Goal: Information Seeking & Learning: Learn about a topic

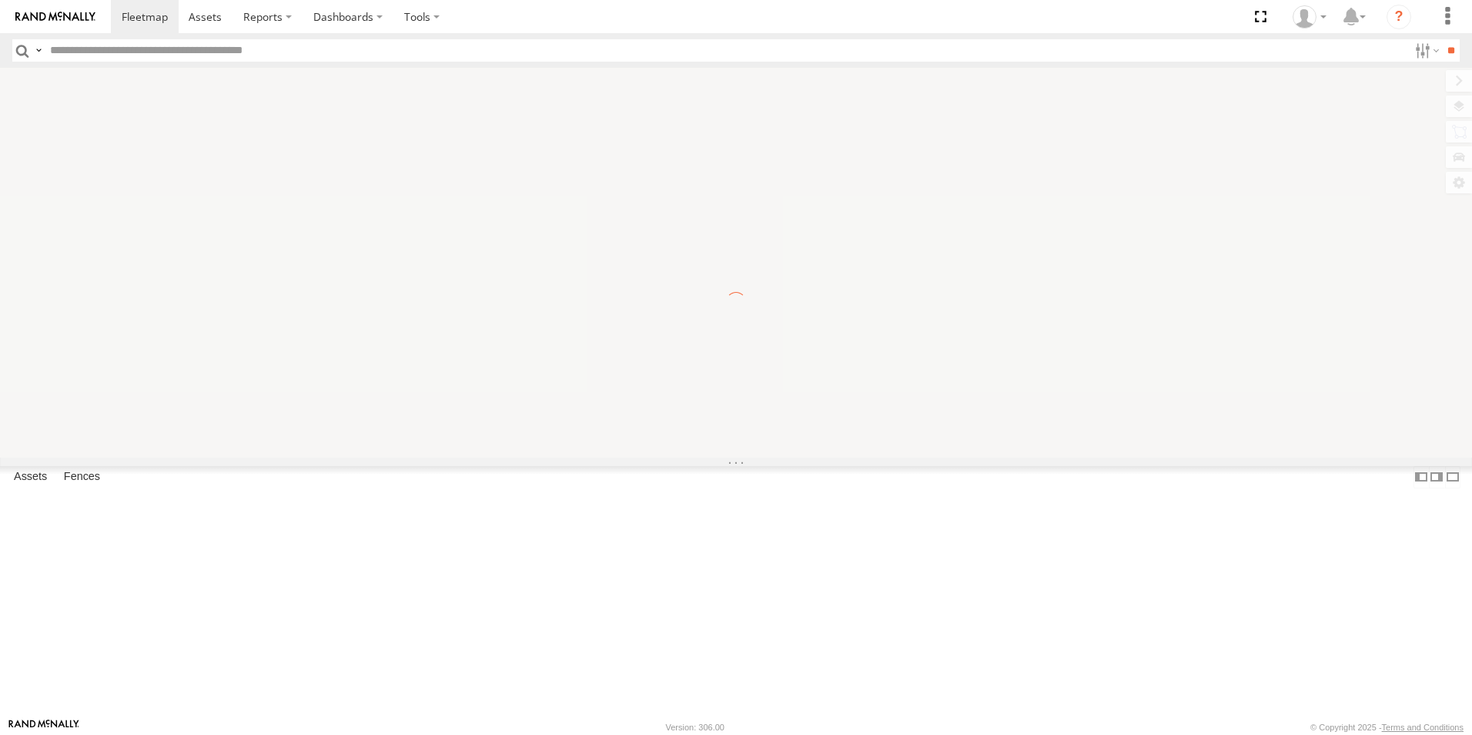
click at [87, 48] on input "text" at bounding box center [726, 50] width 1364 height 22
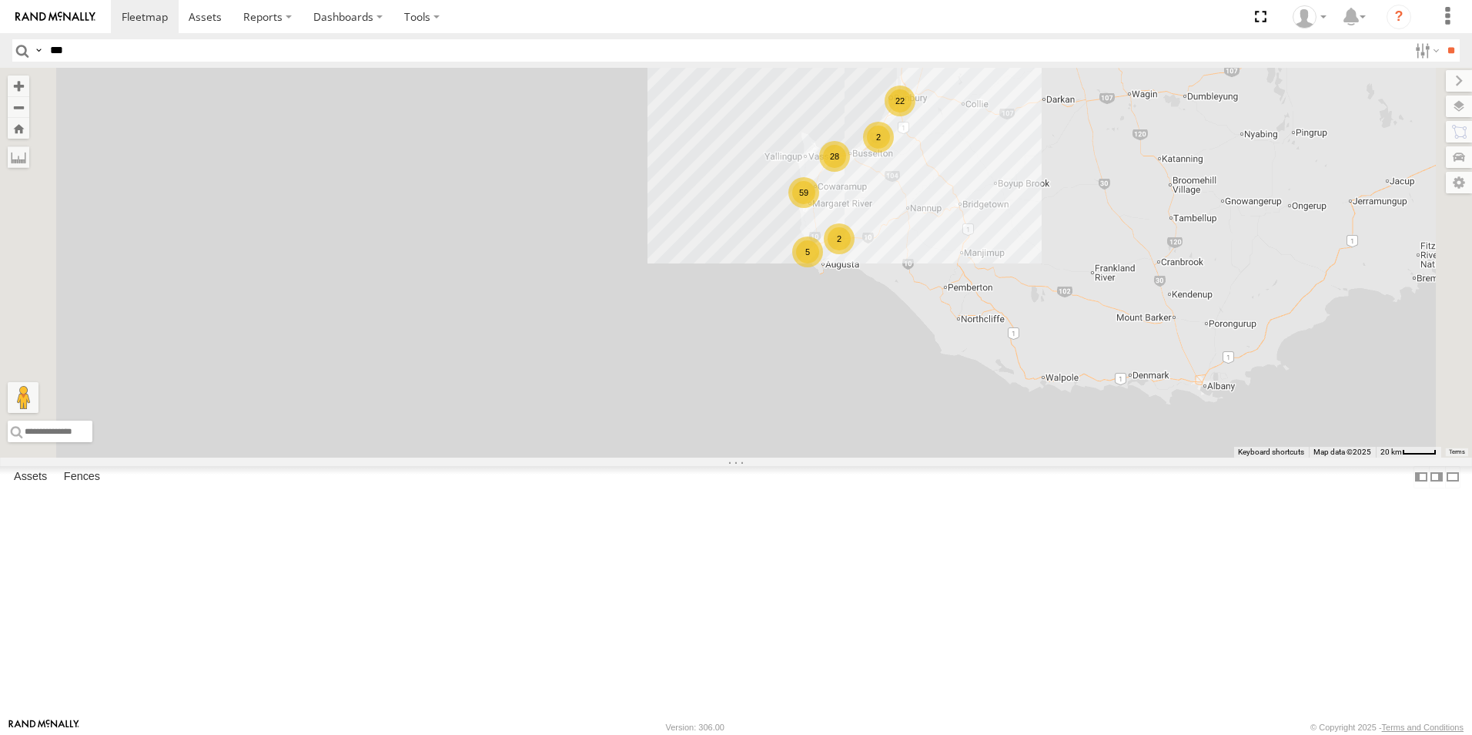
drag, startPoint x: 1016, startPoint y: 340, endPoint x: 979, endPoint y: 460, distance: 126.6
click at [979, 457] on div "CV316- Dirk Van Barneveld 59 28 22 2 2 5" at bounding box center [736, 263] width 1472 height 390
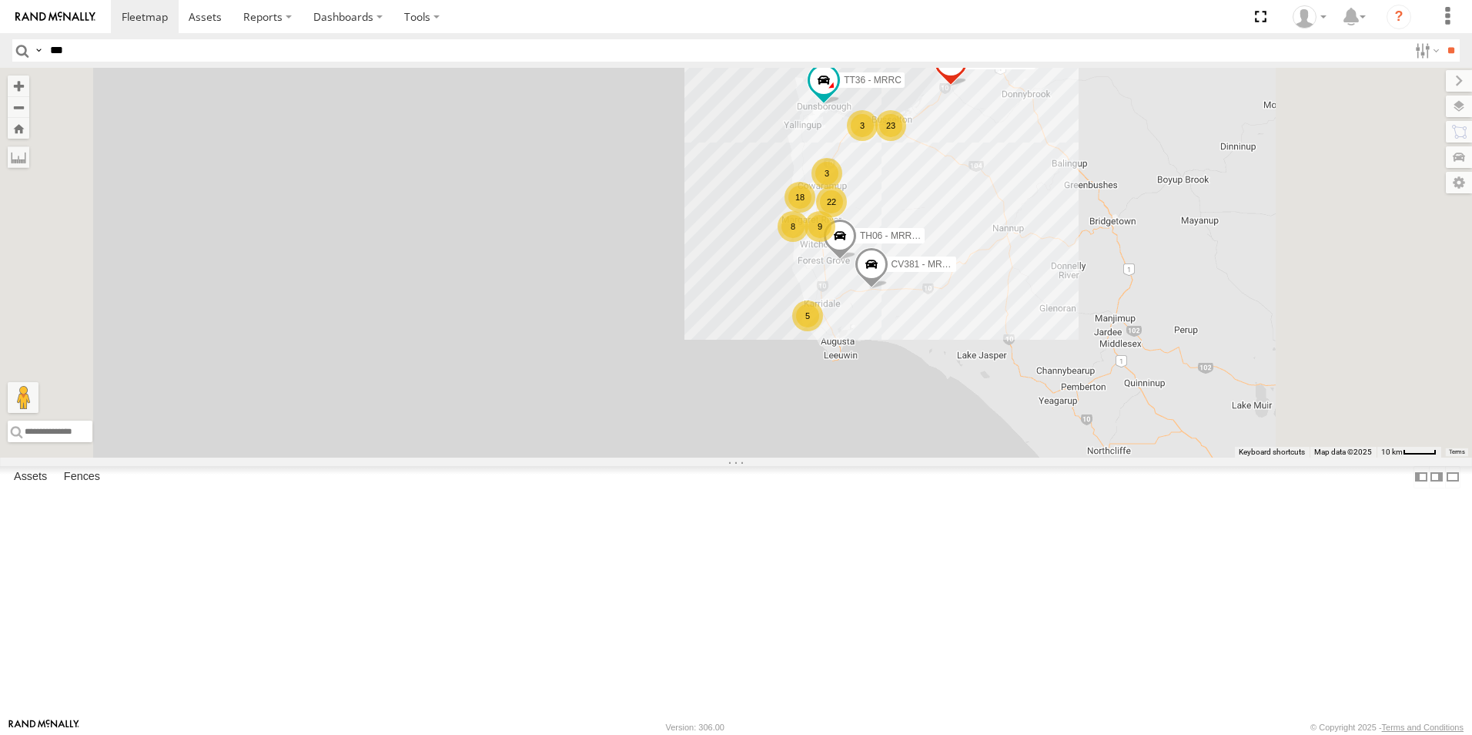
drag, startPoint x: 946, startPoint y: 339, endPoint x: 880, endPoint y: 442, distance: 122.6
click at [880, 442] on div "CV316- Dirk Van Barneveld PM009- Rikky Coram 18 3 23 8 9 4 22 18 CV381 - MRRC C…" at bounding box center [736, 263] width 1472 height 390
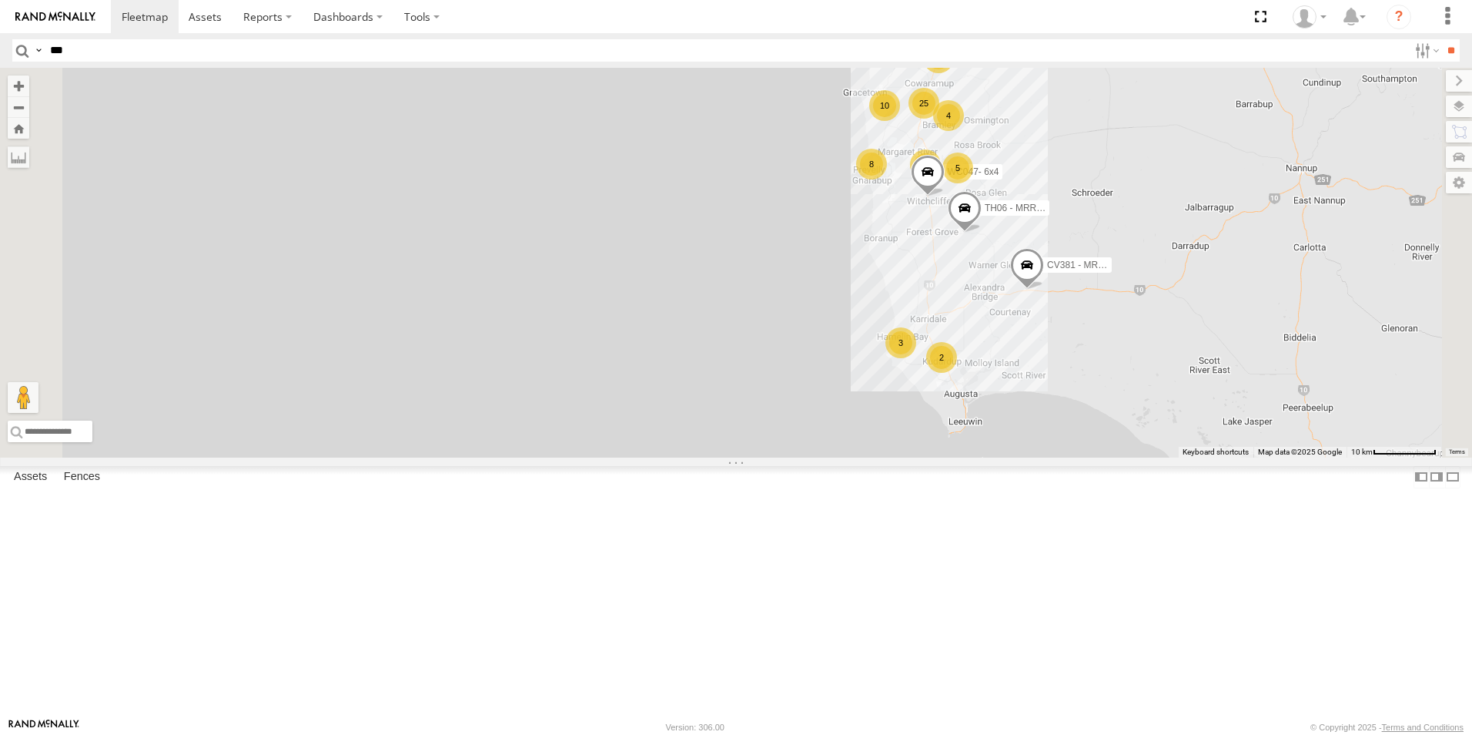
click at [1111, 270] on span "CV381 - MRRC" at bounding box center [1079, 264] width 64 height 11
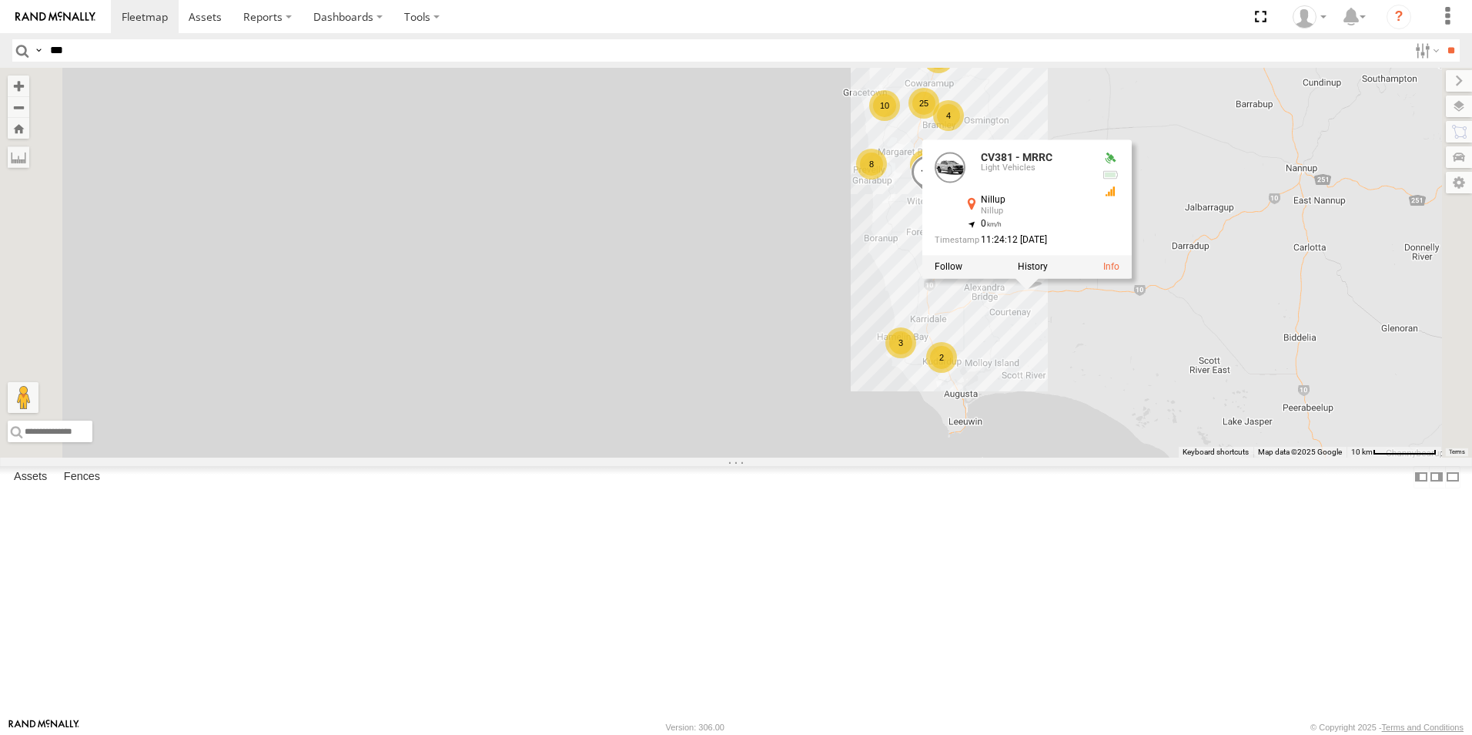
click at [83, 47] on input "***" at bounding box center [726, 50] width 1364 height 22
type input "*"
type input "*****"
click at [1442, 39] on input "**" at bounding box center [1451, 50] width 18 height 22
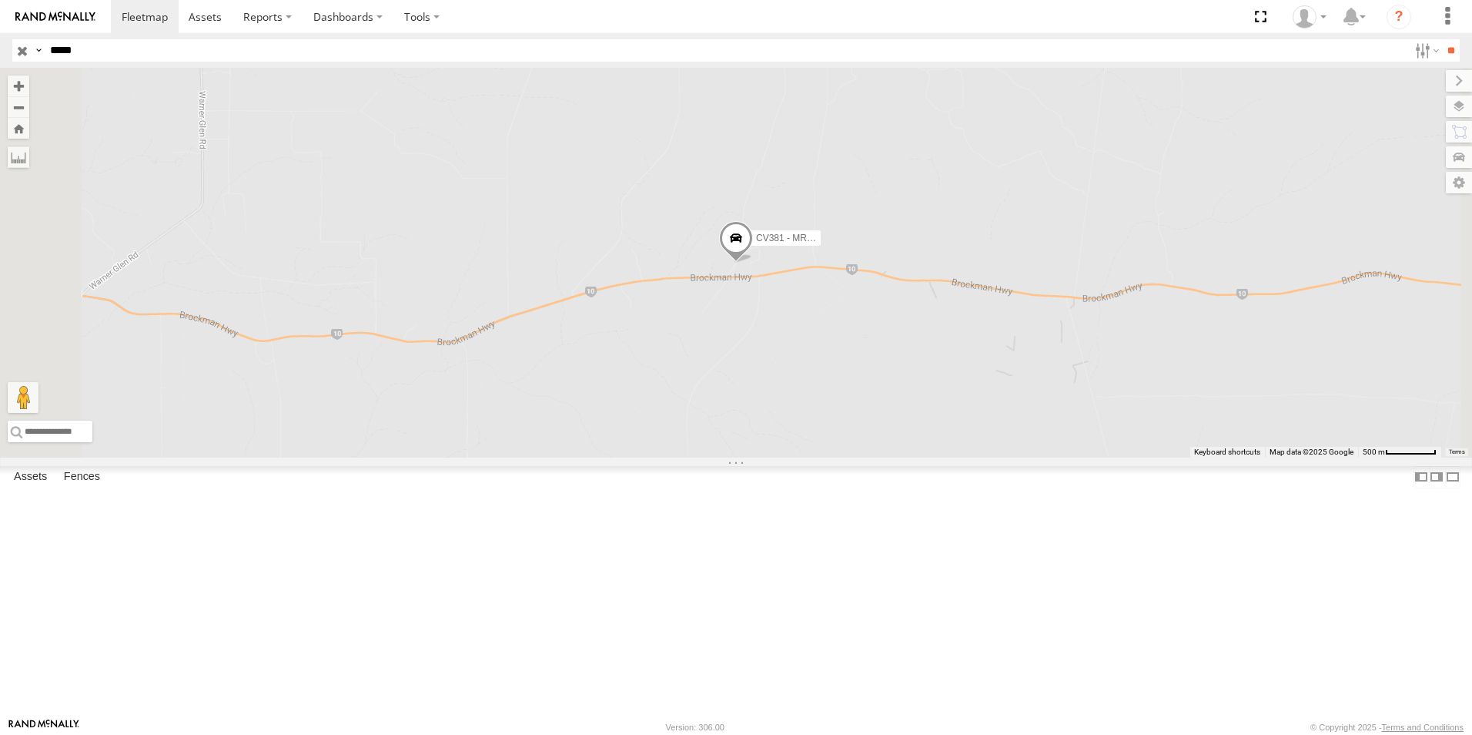
click at [0, 0] on span at bounding box center [0, 0] width 0 height 0
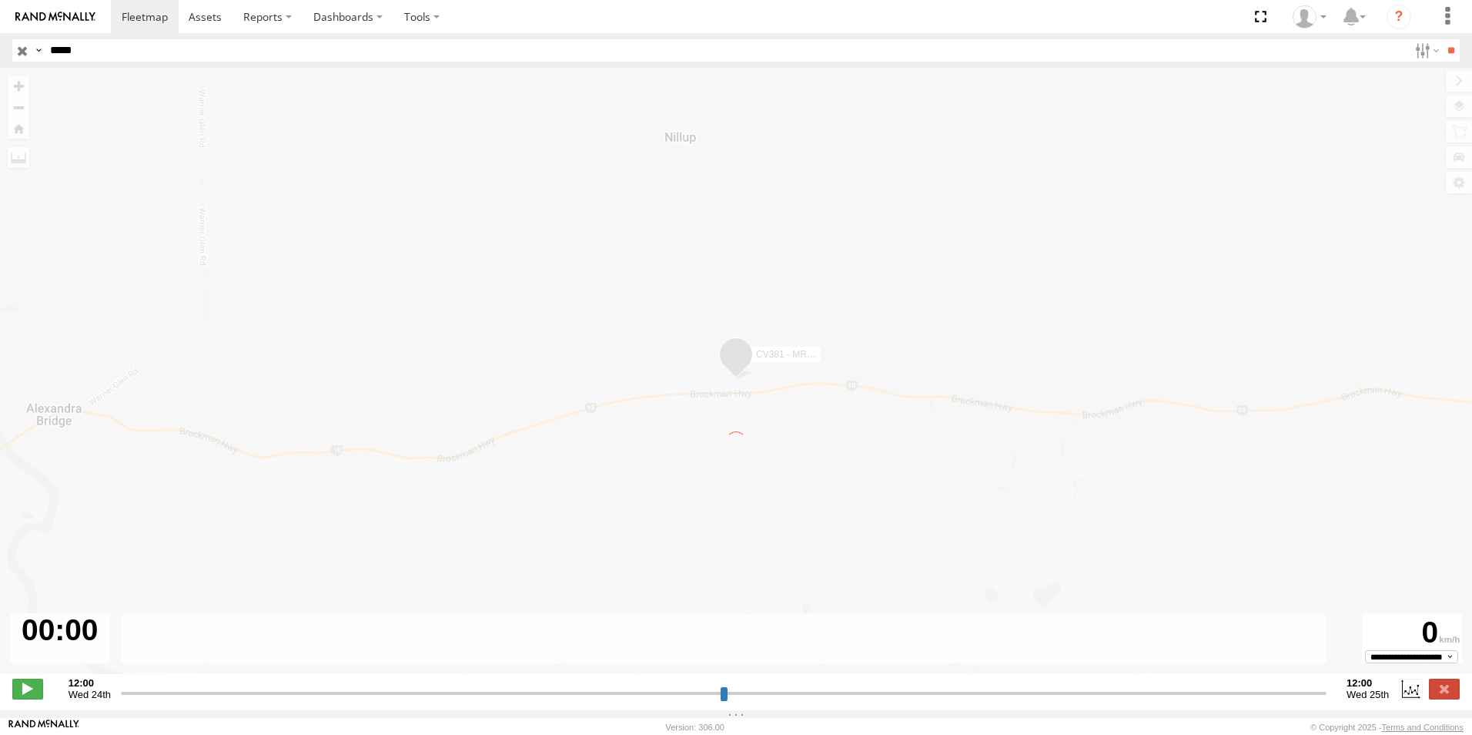
type input "**********"
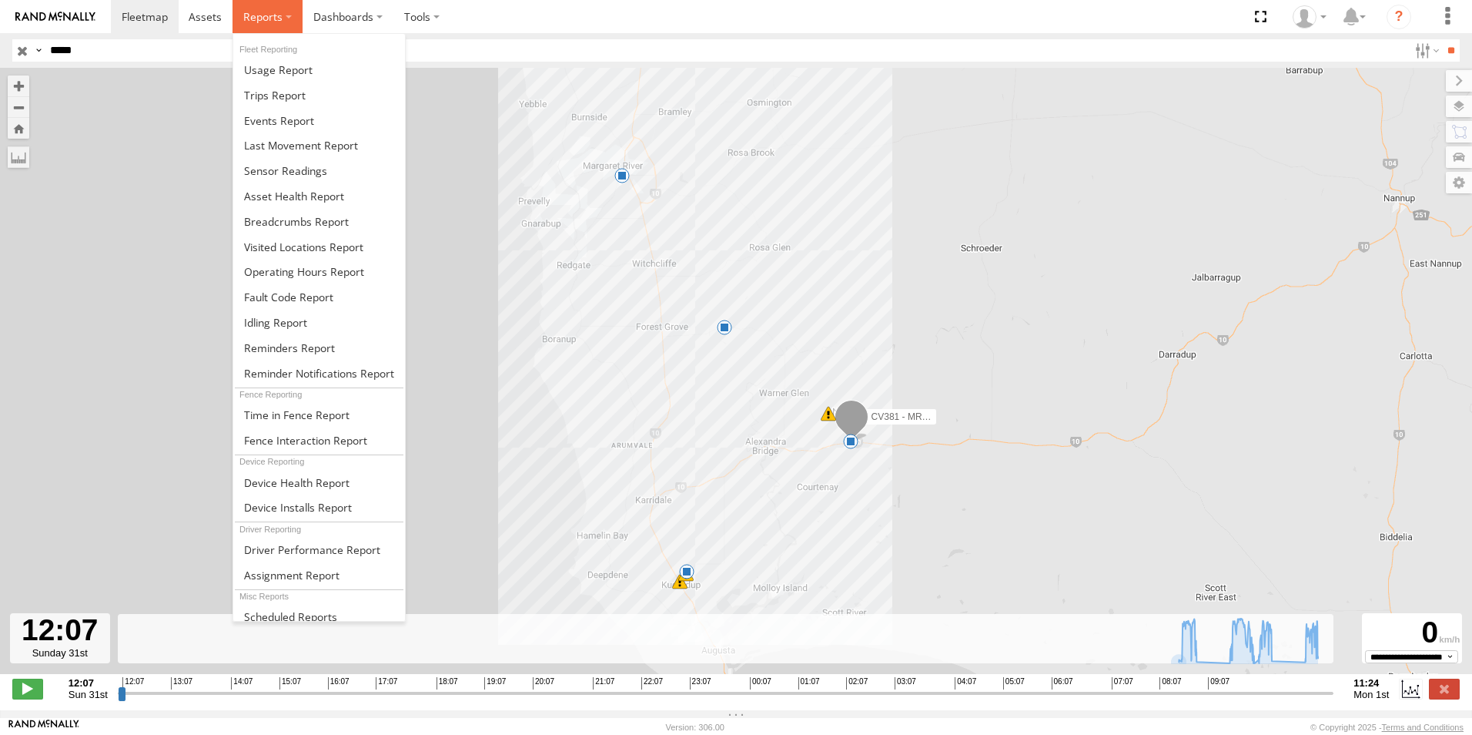
click at [267, 18] on span at bounding box center [262, 16] width 39 height 15
click at [268, 71] on span at bounding box center [278, 69] width 69 height 15
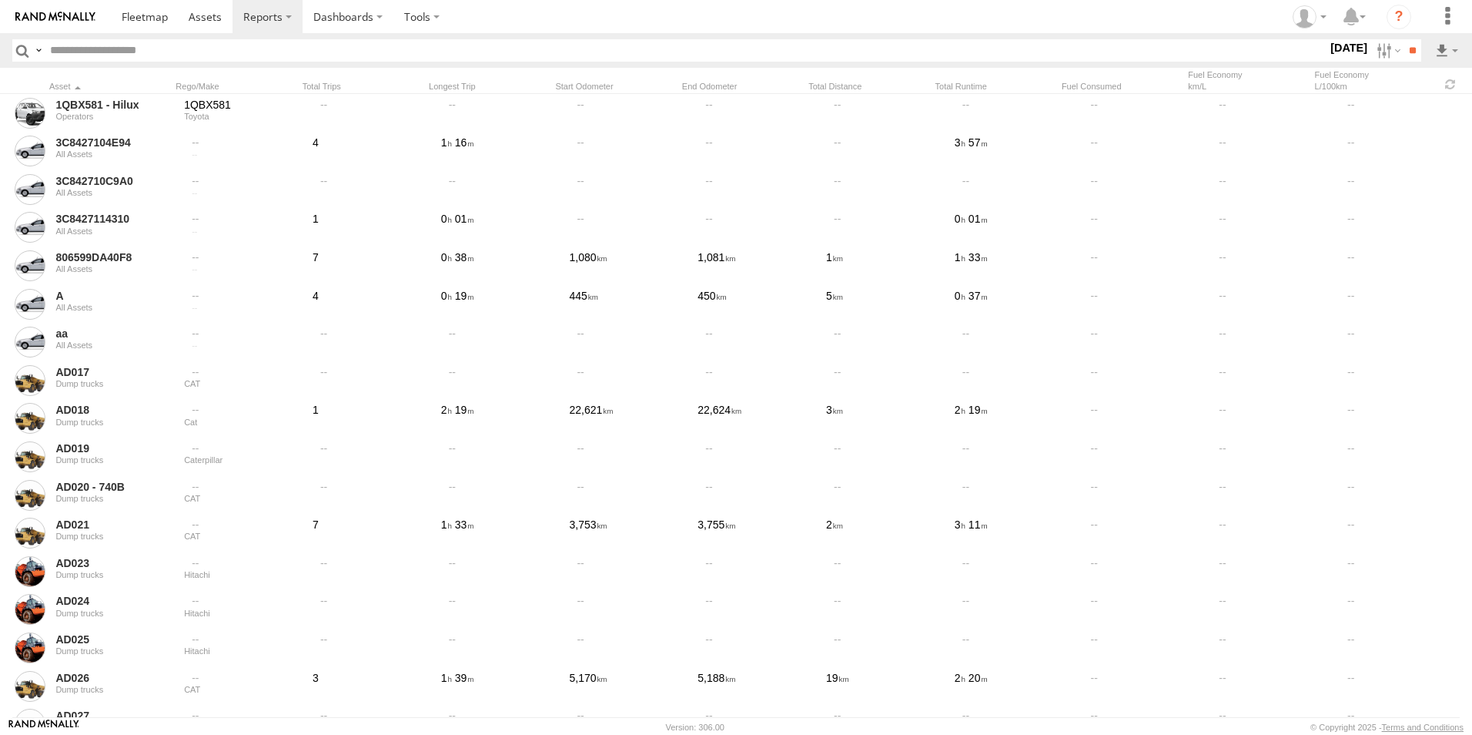
click at [66, 45] on input "text" at bounding box center [686, 50] width 1284 height 22
type input "*****"
click at [1404, 39] on input "**" at bounding box center [1413, 50] width 18 height 22
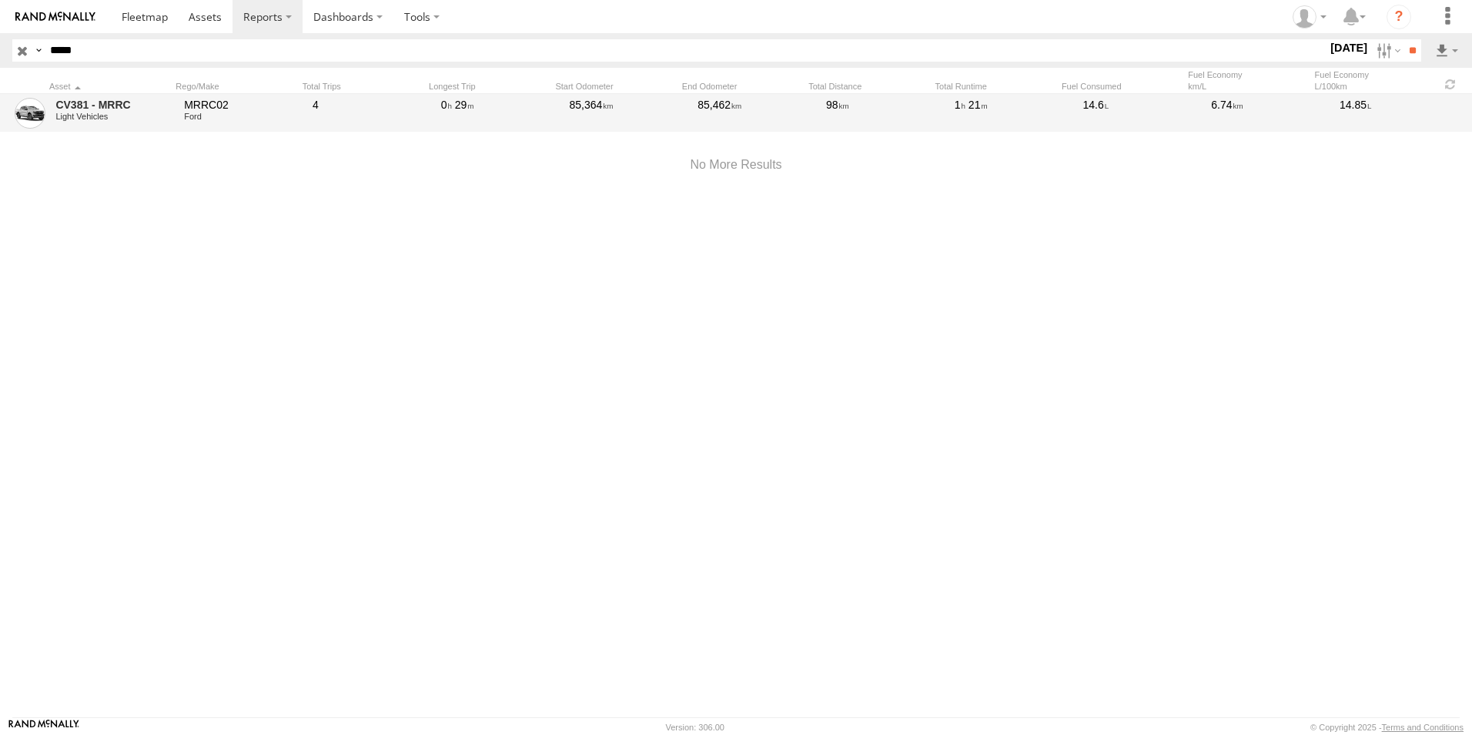
click at [115, 113] on div "Light Vehicles" at bounding box center [114, 116] width 118 height 9
click at [97, 104] on link "CV381 - MRRC" at bounding box center [114, 105] width 118 height 14
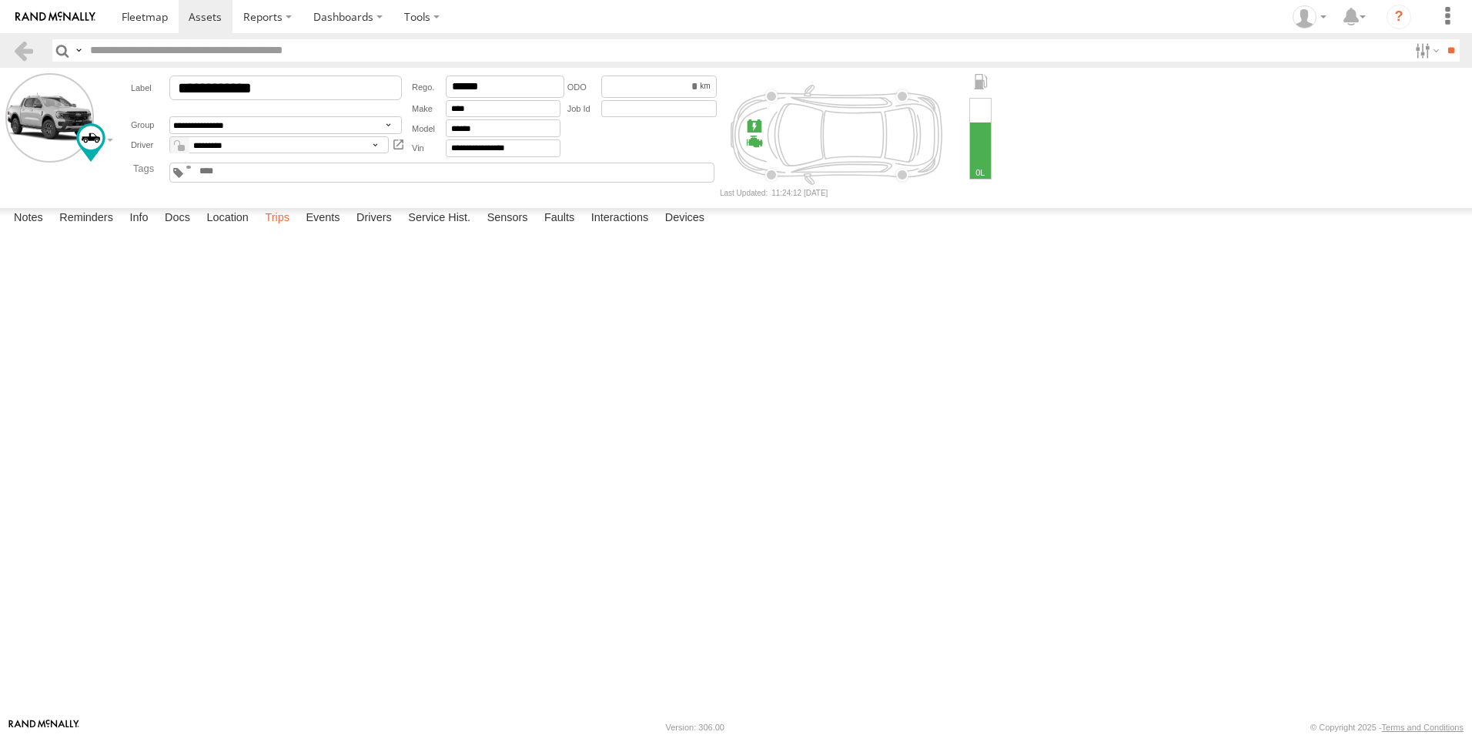
click at [275, 229] on label "Trips" at bounding box center [277, 219] width 40 height 22
click at [240, 229] on label "Location" at bounding box center [228, 219] width 58 height 22
drag, startPoint x: 778, startPoint y: 438, endPoint x: 727, endPoint y: 544, distance: 117.8
click at [0, 0] on div "CV381 - MRRC" at bounding box center [0, 0] width 0 height 0
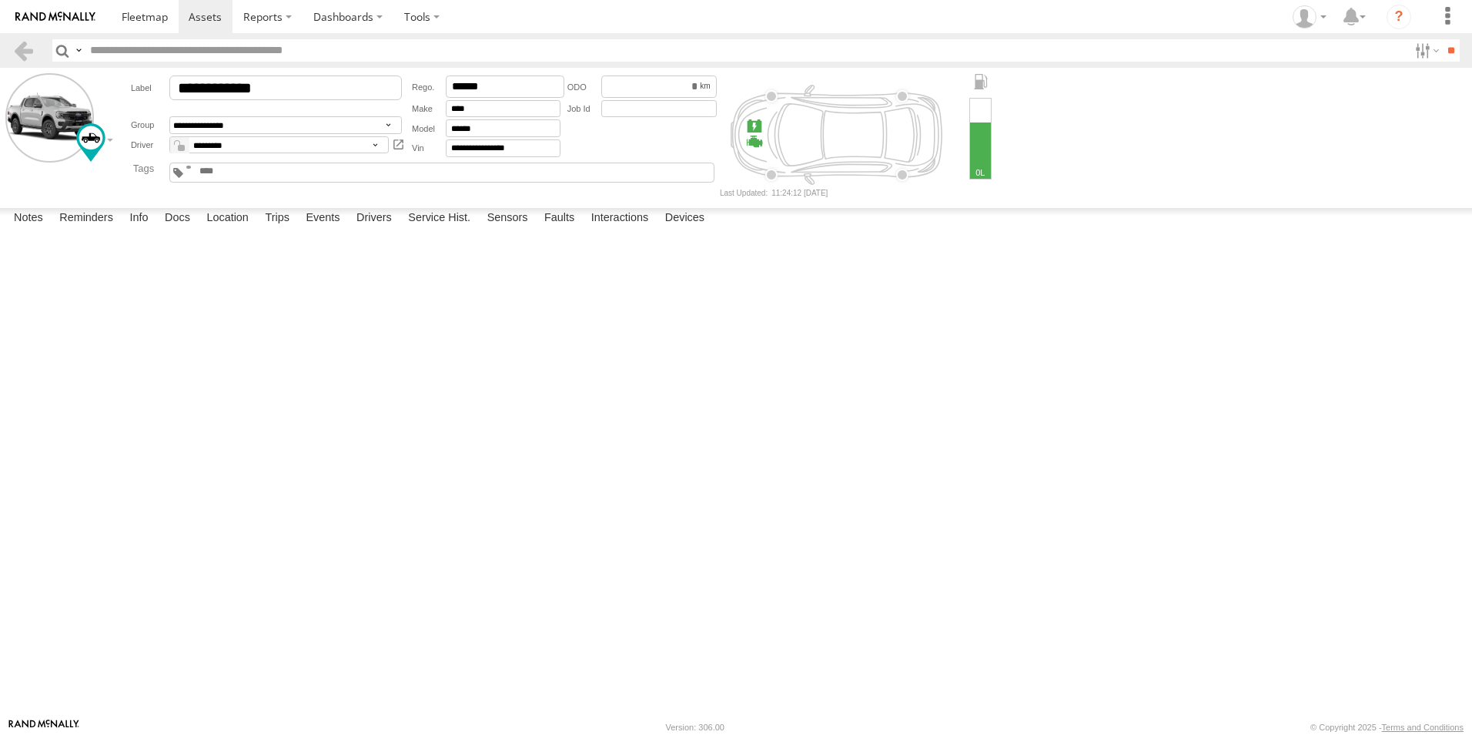
drag, startPoint x: 821, startPoint y: 451, endPoint x: 813, endPoint y: 482, distance: 31.7
click at [0, 0] on div "CV381 - MRRC" at bounding box center [0, 0] width 0 height 0
drag, startPoint x: 794, startPoint y: 425, endPoint x: 802, endPoint y: 459, distance: 34.9
click at [0, 0] on div "CV381 - MRRC" at bounding box center [0, 0] width 0 height 0
drag, startPoint x: 1070, startPoint y: 534, endPoint x: 501, endPoint y: 535, distance: 568.3
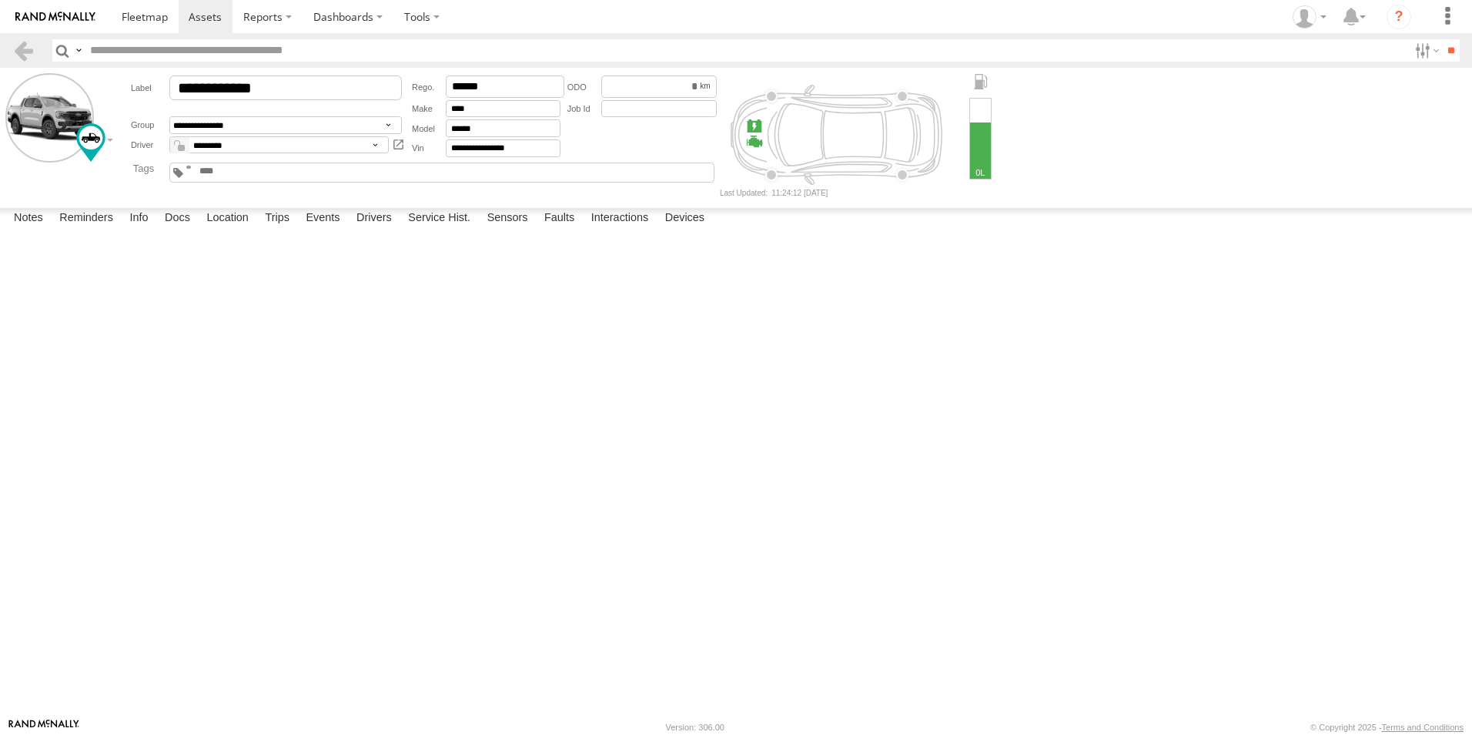
click at [0, 0] on div "CV381 - MRRC" at bounding box center [0, 0] width 0 height 0
drag, startPoint x: 732, startPoint y: 546, endPoint x: 581, endPoint y: 557, distance: 151.4
click at [0, 0] on div "CV381 - MRRC" at bounding box center [0, 0] width 0 height 0
drag, startPoint x: 583, startPoint y: 576, endPoint x: 424, endPoint y: 450, distance: 203.4
click at [0, 0] on div "CV381 - MRRC" at bounding box center [0, 0] width 0 height 0
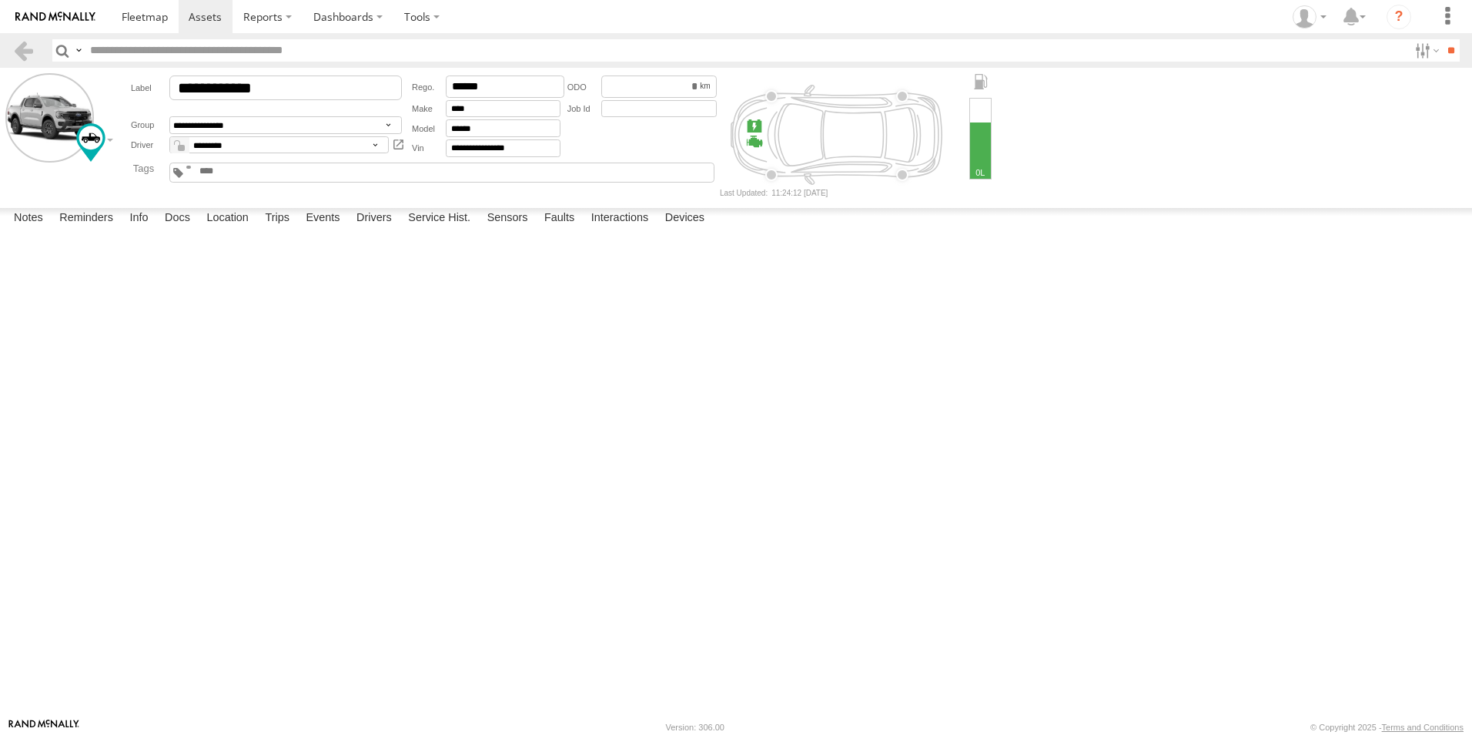
drag, startPoint x: 816, startPoint y: 561, endPoint x: 724, endPoint y: 502, distance: 109.8
click at [0, 0] on div "CV381 - MRRC" at bounding box center [0, 0] width 0 height 0
drag, startPoint x: 343, startPoint y: 413, endPoint x: 461, endPoint y: 463, distance: 128.4
click at [0, 0] on div "CV381 - MRRC" at bounding box center [0, 0] width 0 height 0
drag, startPoint x: 437, startPoint y: 420, endPoint x: 468, endPoint y: 442, distance: 37.6
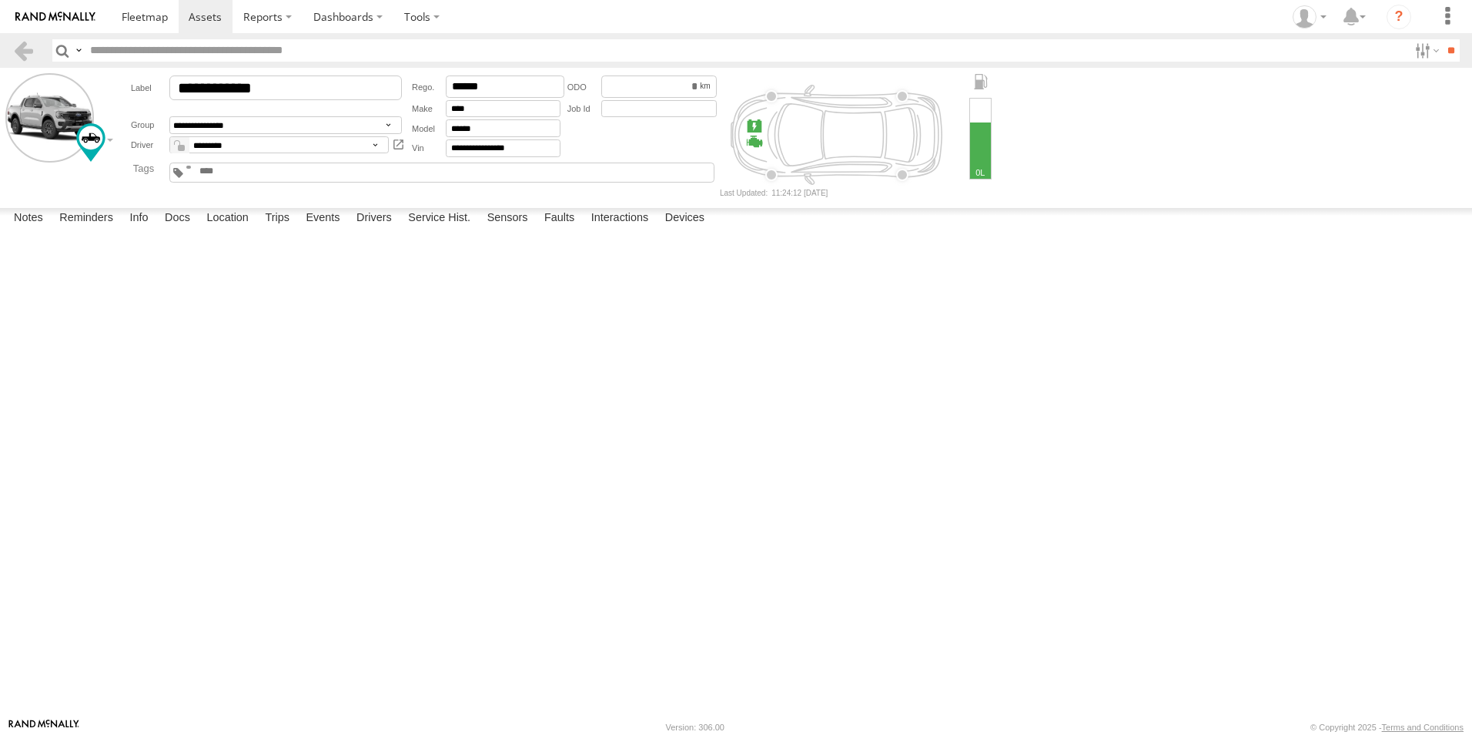
click at [0, 0] on div "CV381 - MRRC" at bounding box center [0, 0] width 0 height 0
drag, startPoint x: 427, startPoint y: 270, endPoint x: 465, endPoint y: 407, distance: 141.6
click at [0, 0] on div "CV381 - MRRC" at bounding box center [0, 0] width 0 height 0
drag, startPoint x: 413, startPoint y: 569, endPoint x: 390, endPoint y: 501, distance: 71.6
click at [0, 0] on div "CV381 - MRRC" at bounding box center [0, 0] width 0 height 0
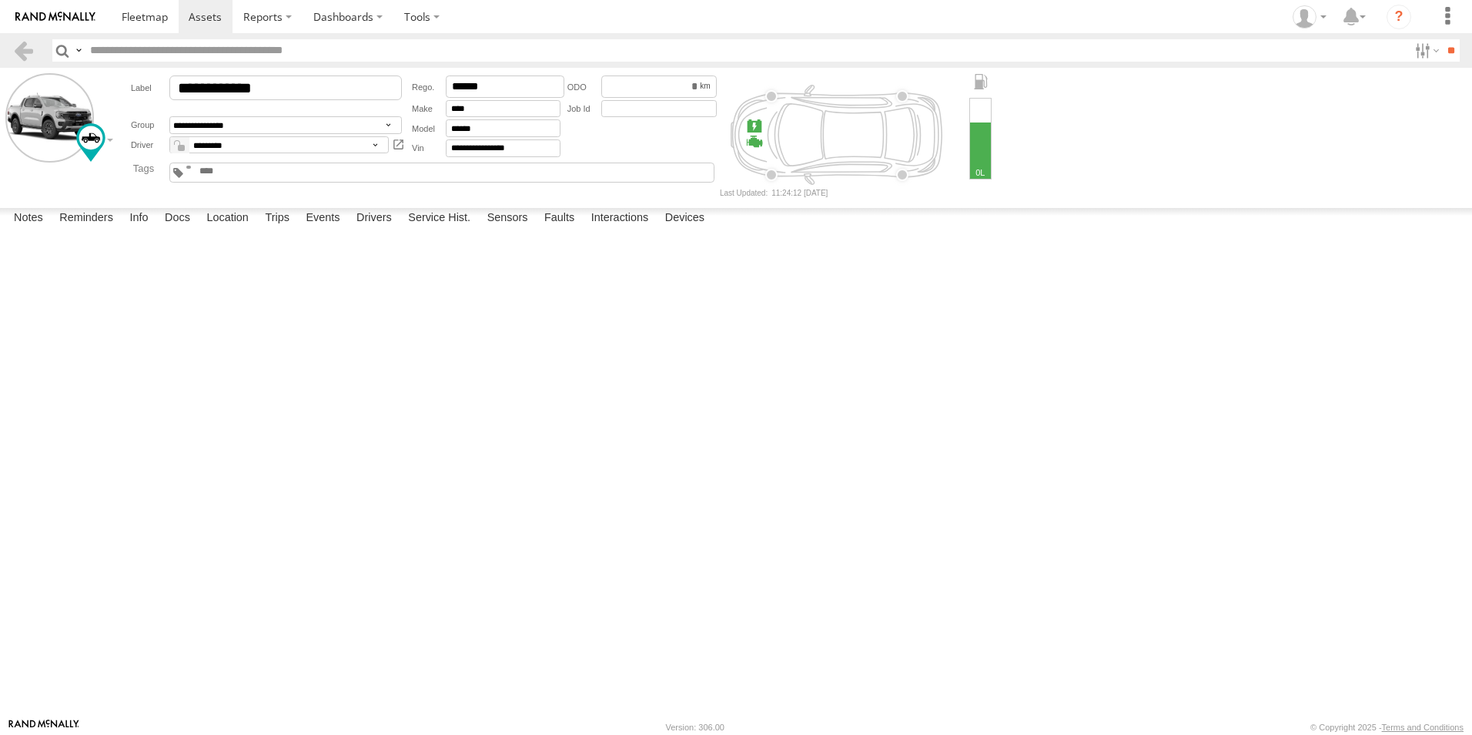
drag, startPoint x: 384, startPoint y: 440, endPoint x: 457, endPoint y: 503, distance: 95.5
click at [0, 0] on div "CV381 - MRRC" at bounding box center [0, 0] width 0 height 0
drag, startPoint x: 446, startPoint y: 465, endPoint x: 489, endPoint y: 523, distance: 72.1
click at [0, 0] on div "CV381 - MRRC" at bounding box center [0, 0] width 0 height 0
drag, startPoint x: 455, startPoint y: 470, endPoint x: 490, endPoint y: 530, distance: 69.3
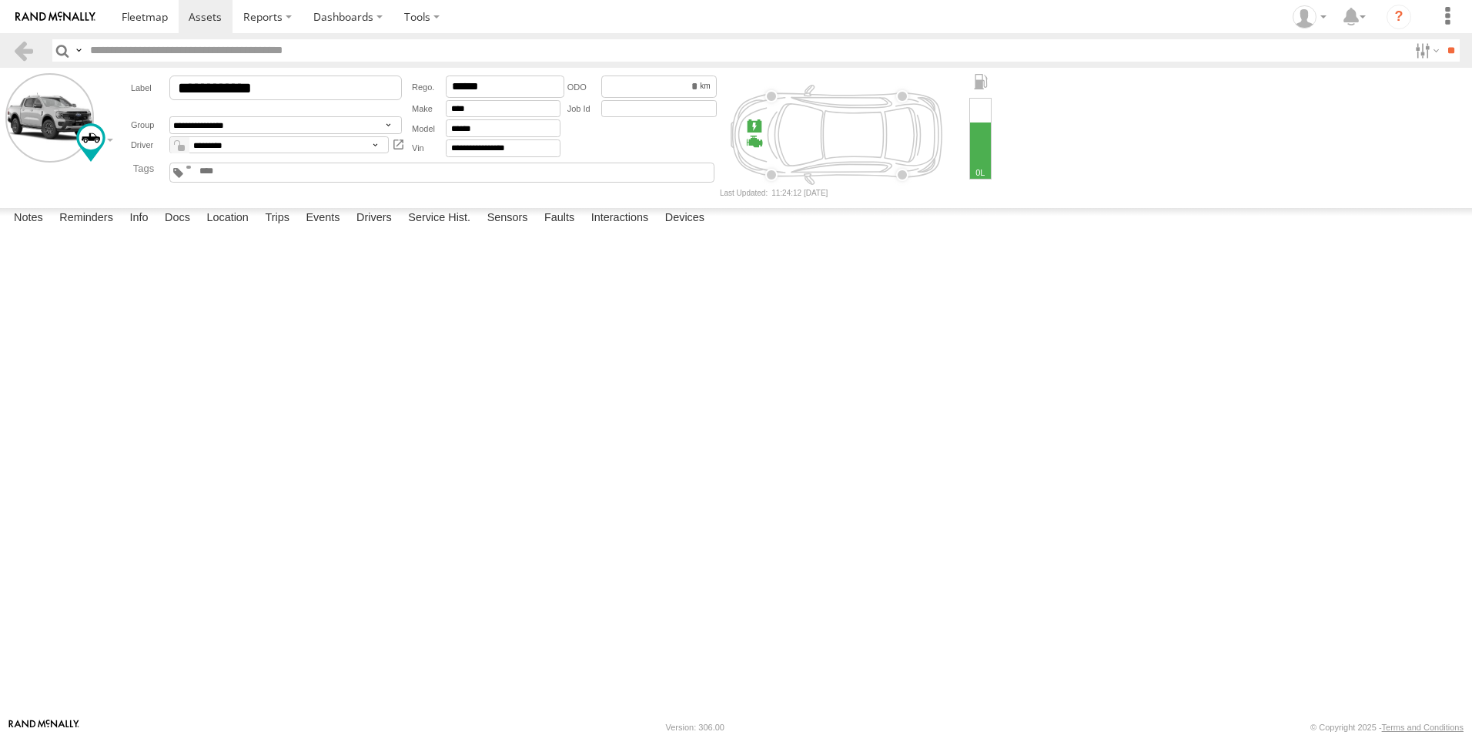
click at [0, 0] on div "CV381 - MRRC" at bounding box center [0, 0] width 0 height 0
drag, startPoint x: 338, startPoint y: 489, endPoint x: 492, endPoint y: 491, distance: 154.0
click at [0, 0] on div "CV381 - MRRC" at bounding box center [0, 0] width 0 height 0
drag, startPoint x: 435, startPoint y: 455, endPoint x: 550, endPoint y: 441, distance: 115.6
click at [0, 0] on div "CV381 - MRRC" at bounding box center [0, 0] width 0 height 0
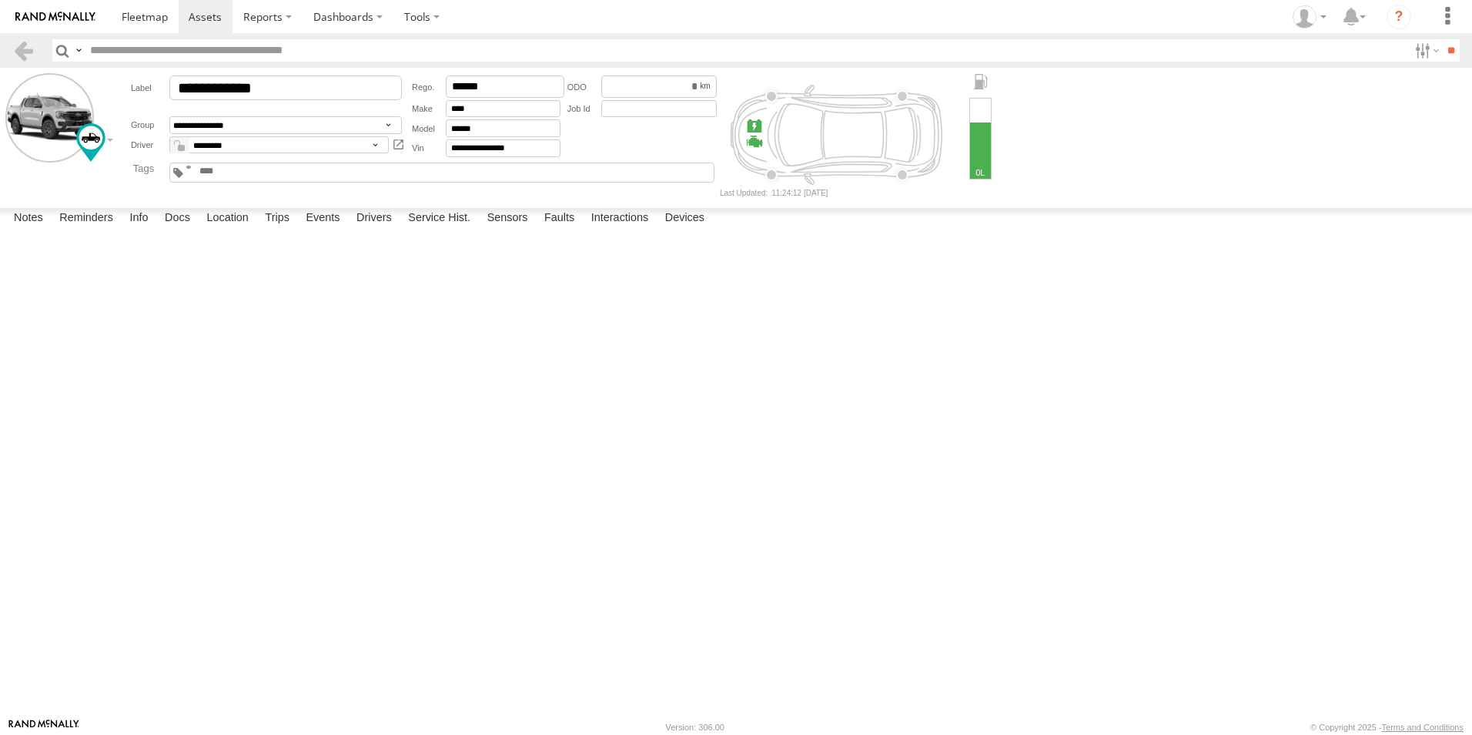
drag, startPoint x: 221, startPoint y: 432, endPoint x: 332, endPoint y: 437, distance: 111.0
click at [0, 0] on div "CV381 - MRRC" at bounding box center [0, 0] width 0 height 0
drag, startPoint x: 369, startPoint y: 421, endPoint x: 427, endPoint y: 491, distance: 90.8
click at [0, 0] on div "CV381 - MRRC" at bounding box center [0, 0] width 0 height 0
drag, startPoint x: 424, startPoint y: 456, endPoint x: 474, endPoint y: 529, distance: 88.6
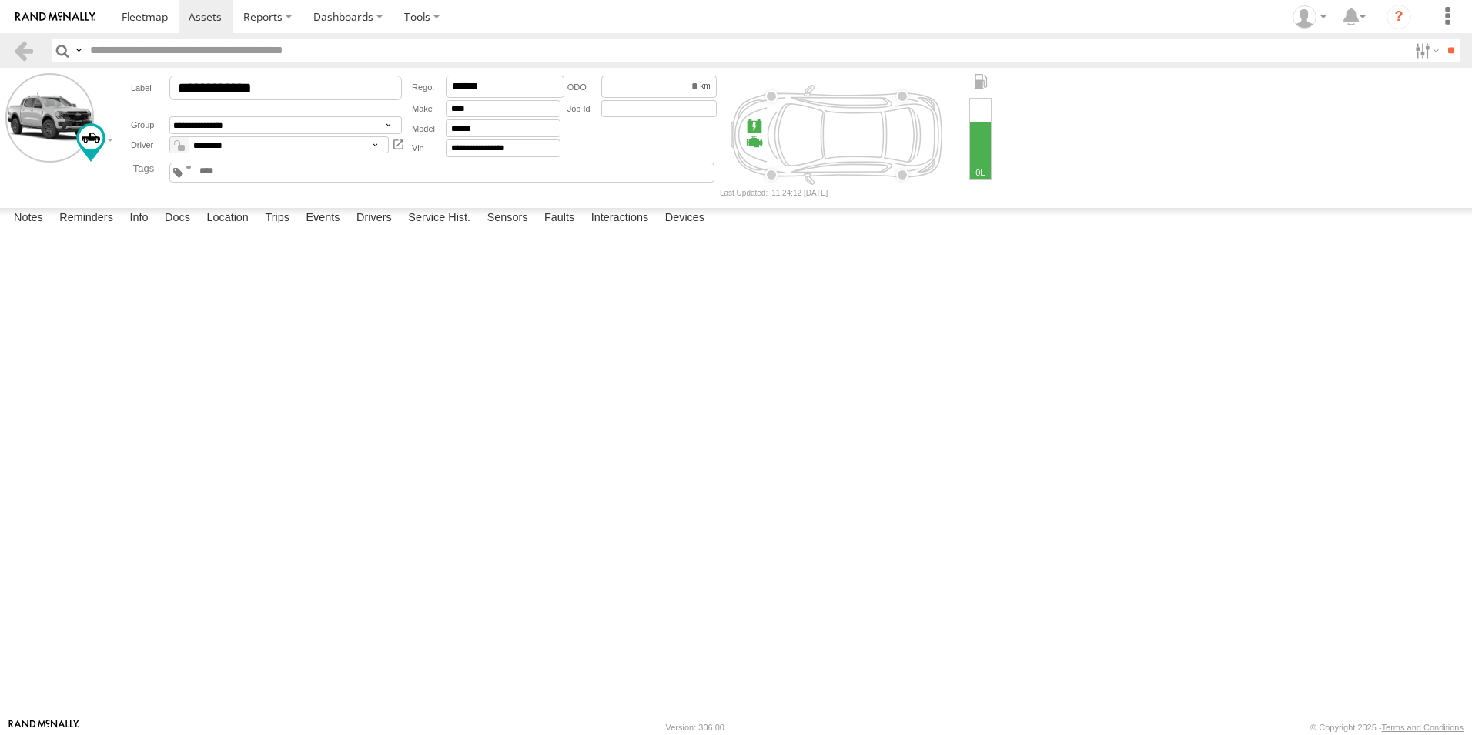
click at [0, 0] on div "CV381 - MRRC" at bounding box center [0, 0] width 0 height 0
drag, startPoint x: 483, startPoint y: 485, endPoint x: 551, endPoint y: 580, distance: 116.5
click at [0, 0] on div "CV381 - MRRC" at bounding box center [0, 0] width 0 height 0
drag, startPoint x: 567, startPoint y: 585, endPoint x: 587, endPoint y: 624, distance: 43.7
click at [0, 0] on div "CV381 - MRRC" at bounding box center [0, 0] width 0 height 0
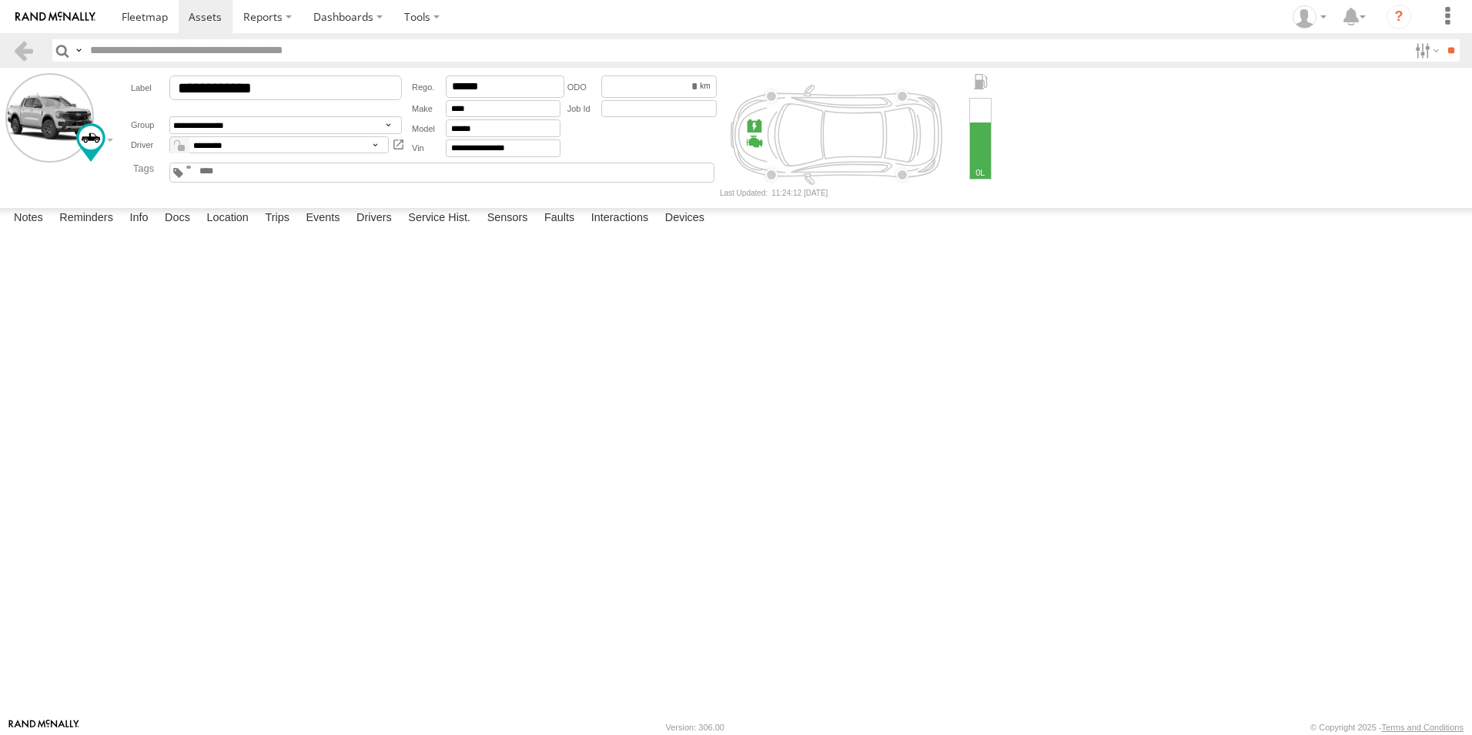
drag, startPoint x: 587, startPoint y: 621, endPoint x: 554, endPoint y: 556, distance: 73.3
click at [0, 0] on div "CV381 - MRRC" at bounding box center [0, 0] width 0 height 0
drag, startPoint x: 554, startPoint y: 556, endPoint x: 505, endPoint y: 515, distance: 63.4
click at [0, 0] on div "CV381 - MRRC" at bounding box center [0, 0] width 0 height 0
drag, startPoint x: 886, startPoint y: 585, endPoint x: 460, endPoint y: 389, distance: 468.9
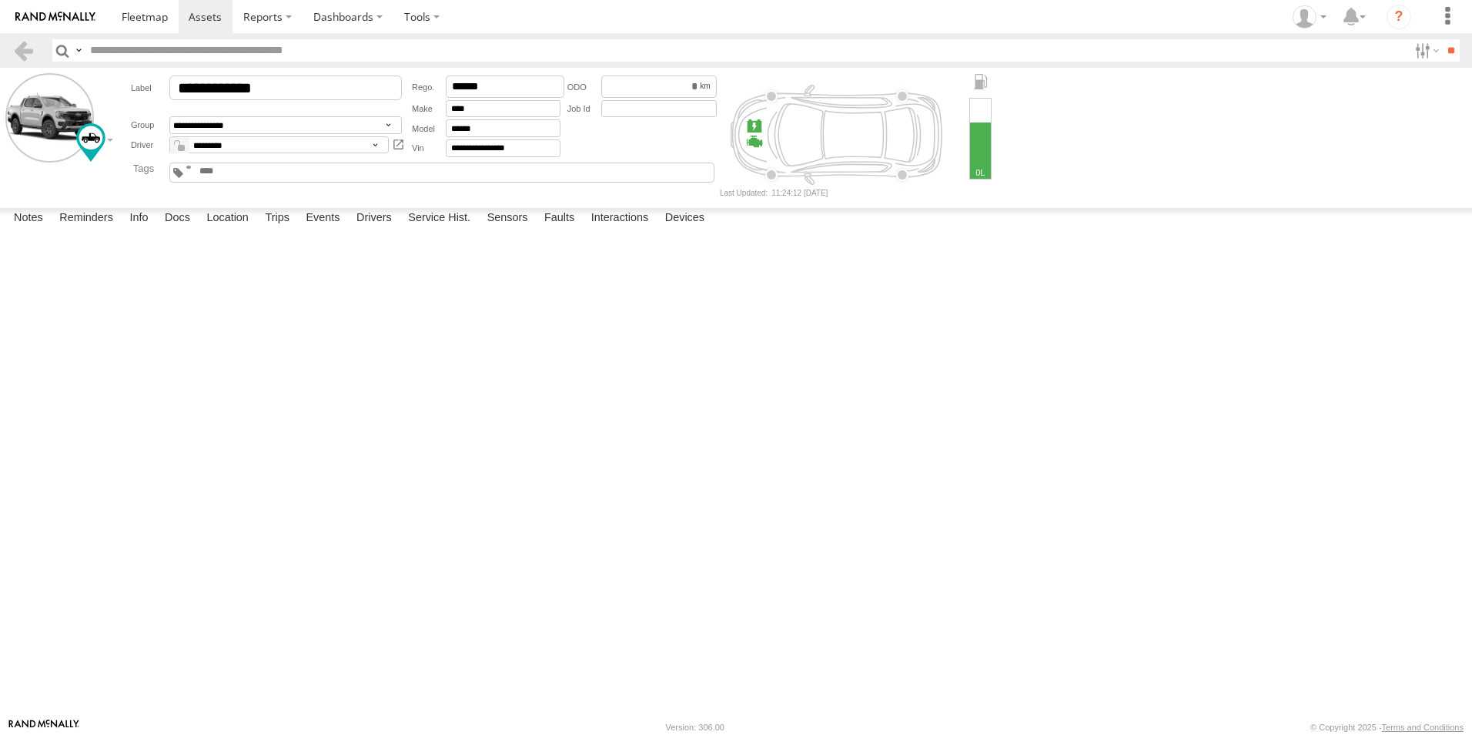
click at [0, 0] on div "CV381 - MRRC" at bounding box center [0, 0] width 0 height 0
click at [272, 229] on label "Trips" at bounding box center [277, 219] width 40 height 22
click at [0, 0] on div "Nillup" at bounding box center [0, 0] width 0 height 0
click at [0, 0] on label "×" at bounding box center [0, 0] width 0 height 0
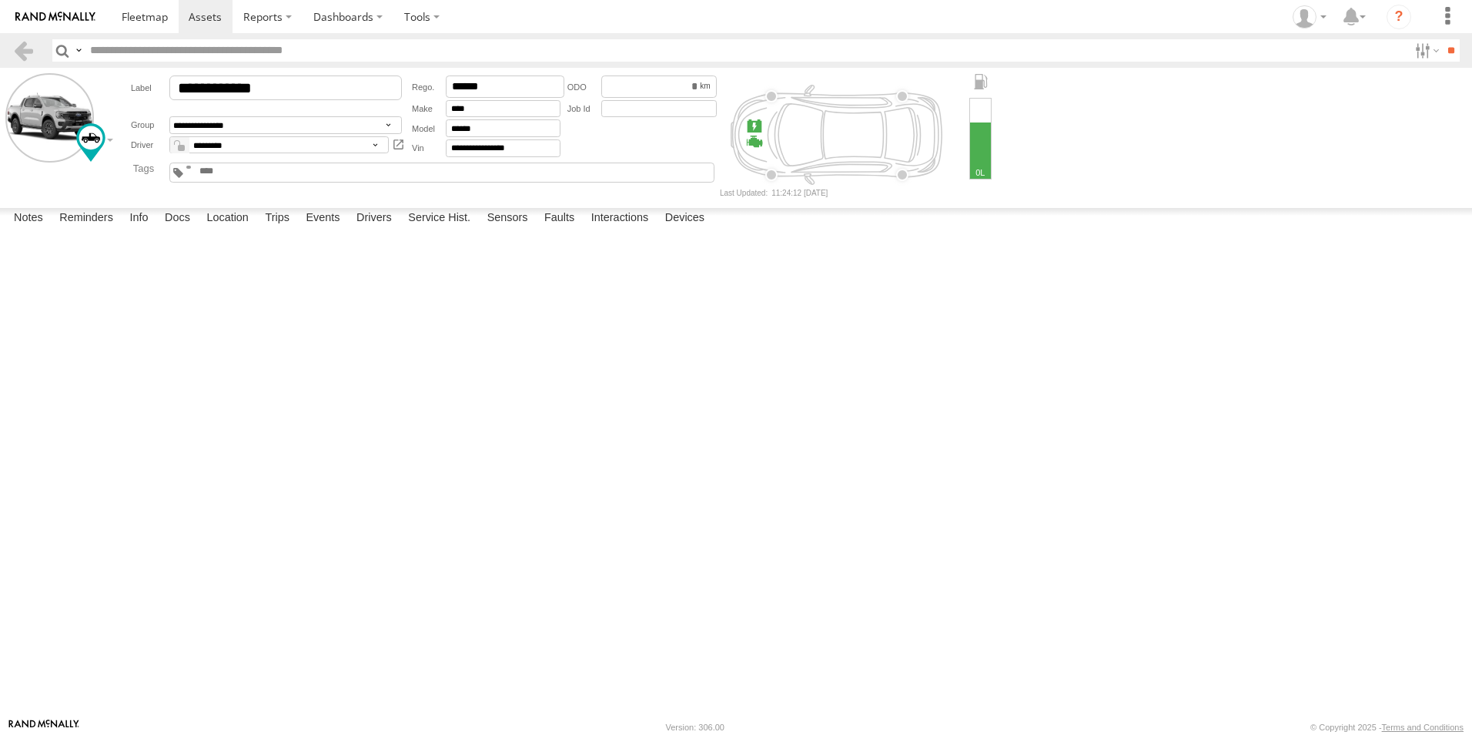
scroll to position [457, 0]
click at [0, 0] on div "[STREET_ADDRESS][PERSON_NAME]" at bounding box center [0, 0] width 0 height 0
click at [0, 0] on label "×" at bounding box center [0, 0] width 0 height 0
click at [0, 0] on div "Nillup" at bounding box center [0, 0] width 0 height 0
click at [0, 0] on div "Location Details ×" at bounding box center [0, 0] width 0 height 0
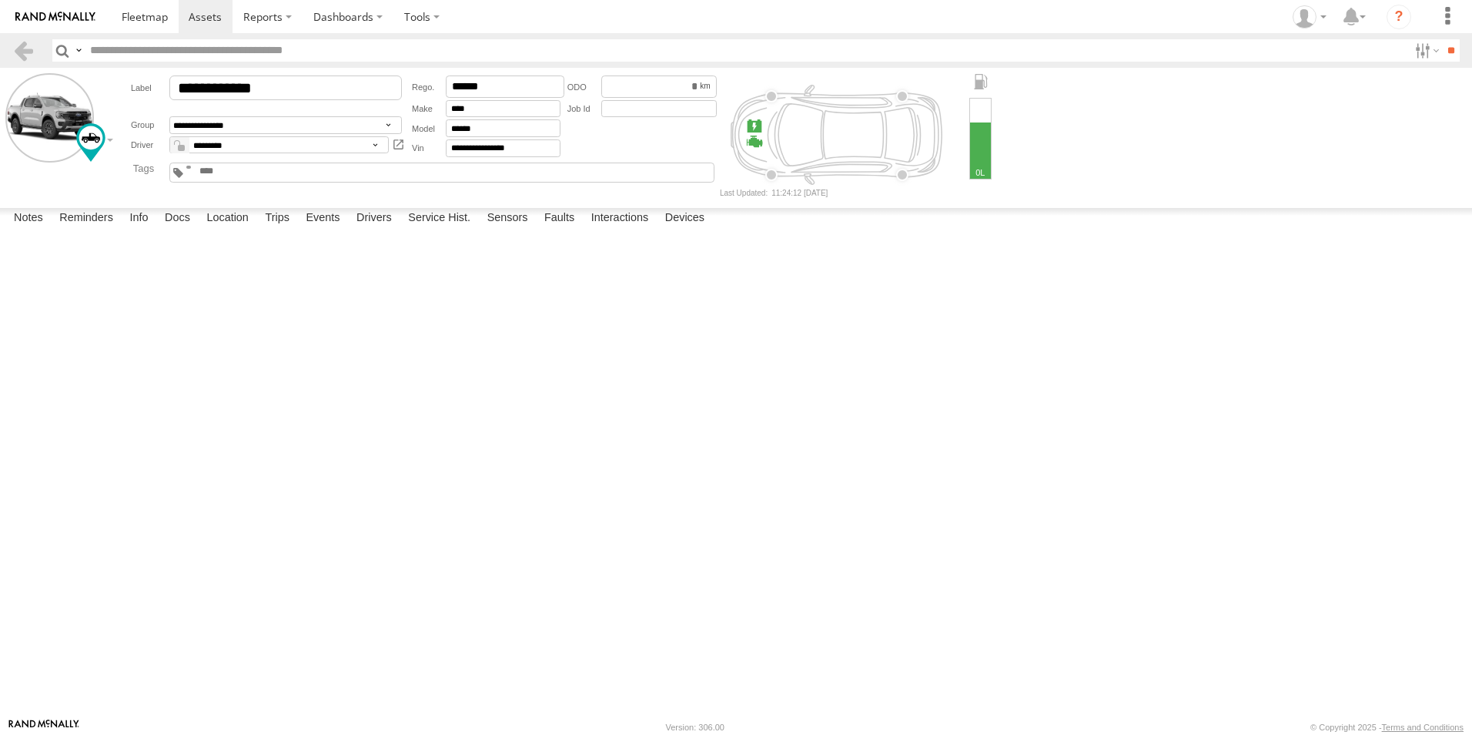
click at [0, 0] on label "×" at bounding box center [0, 0] width 0 height 0
click at [0, 0] on div "Nillup" at bounding box center [0, 0] width 0 height 0
click at [0, 0] on label "×" at bounding box center [0, 0] width 0 height 0
click at [0, 0] on div "[STREET_ADDRESS][PERSON_NAME]" at bounding box center [0, 0] width 0 height 0
click at [0, 0] on label "×" at bounding box center [0, 0] width 0 height 0
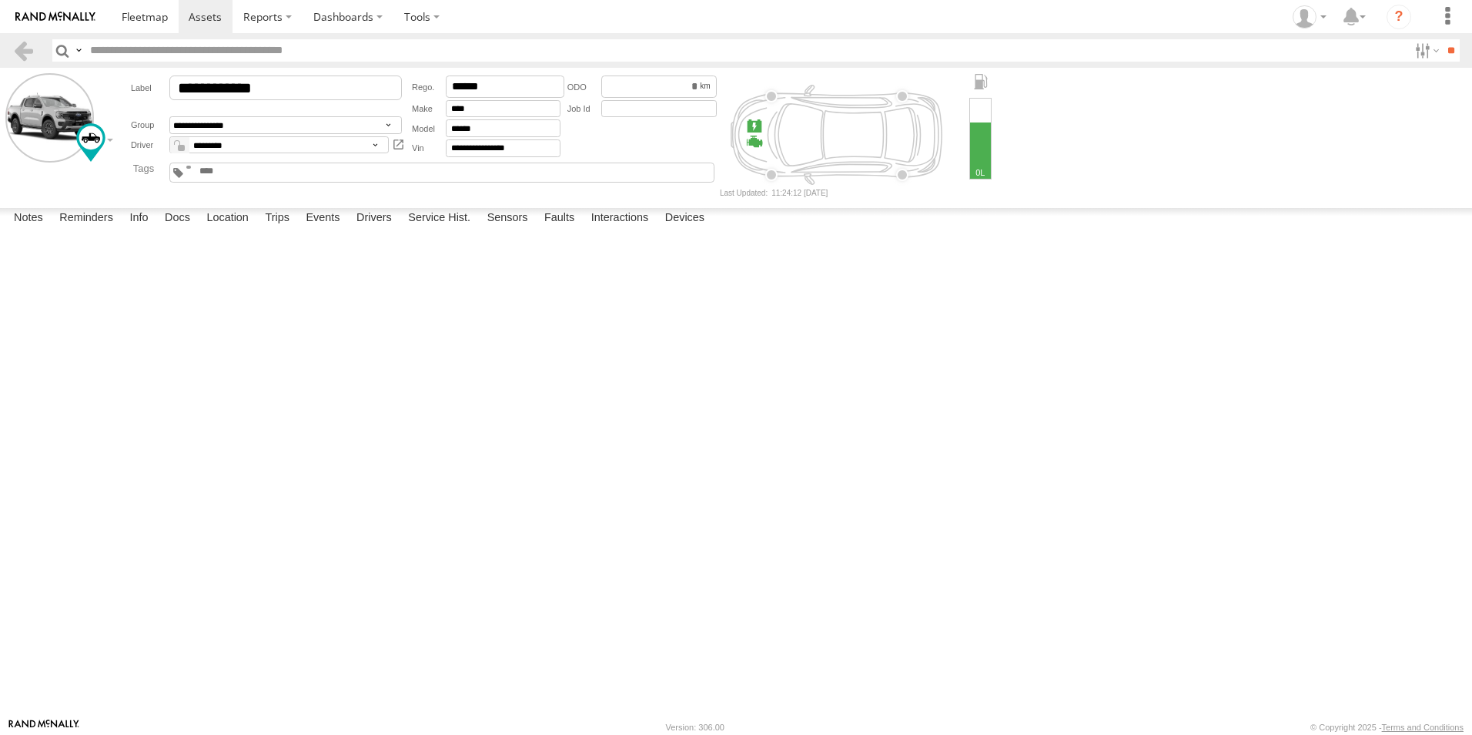
click at [0, 0] on div "47 Town View Ter" at bounding box center [0, 0] width 0 height 0
drag, startPoint x: 733, startPoint y: 440, endPoint x: 739, endPoint y: 457, distance: 18.8
click at [0, 0] on div at bounding box center [0, 0] width 0 height 0
drag, startPoint x: 723, startPoint y: 378, endPoint x: 745, endPoint y: 479, distance: 103.1
click at [0, 0] on div at bounding box center [0, 0] width 0 height 0
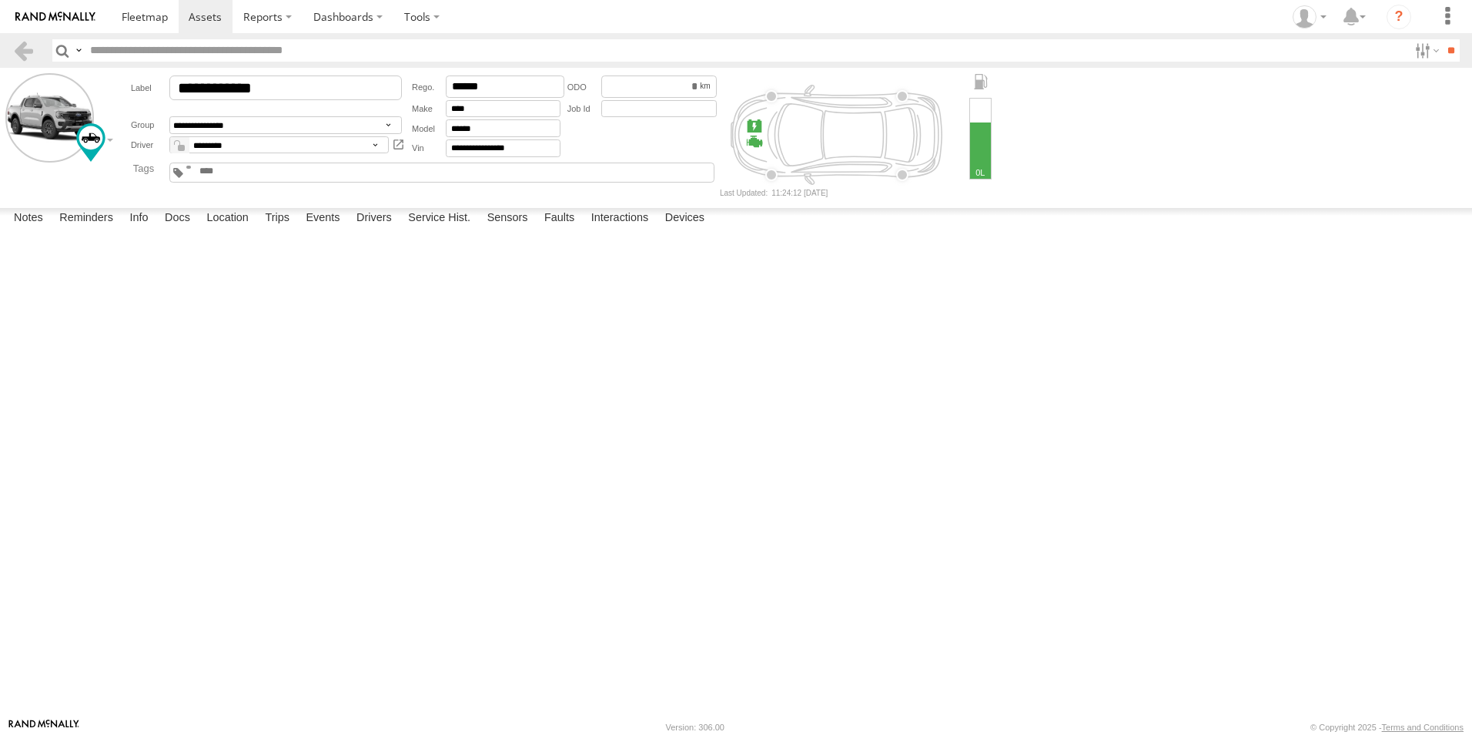
drag, startPoint x: 732, startPoint y: 366, endPoint x: 736, endPoint y: 412, distance: 46.4
click at [0, 0] on div at bounding box center [0, 0] width 0 height 0
drag, startPoint x: 723, startPoint y: 371, endPoint x: 741, endPoint y: 464, distance: 94.8
click at [0, 0] on div at bounding box center [0, 0] width 0 height 0
click at [0, 0] on label "×" at bounding box center [0, 0] width 0 height 0
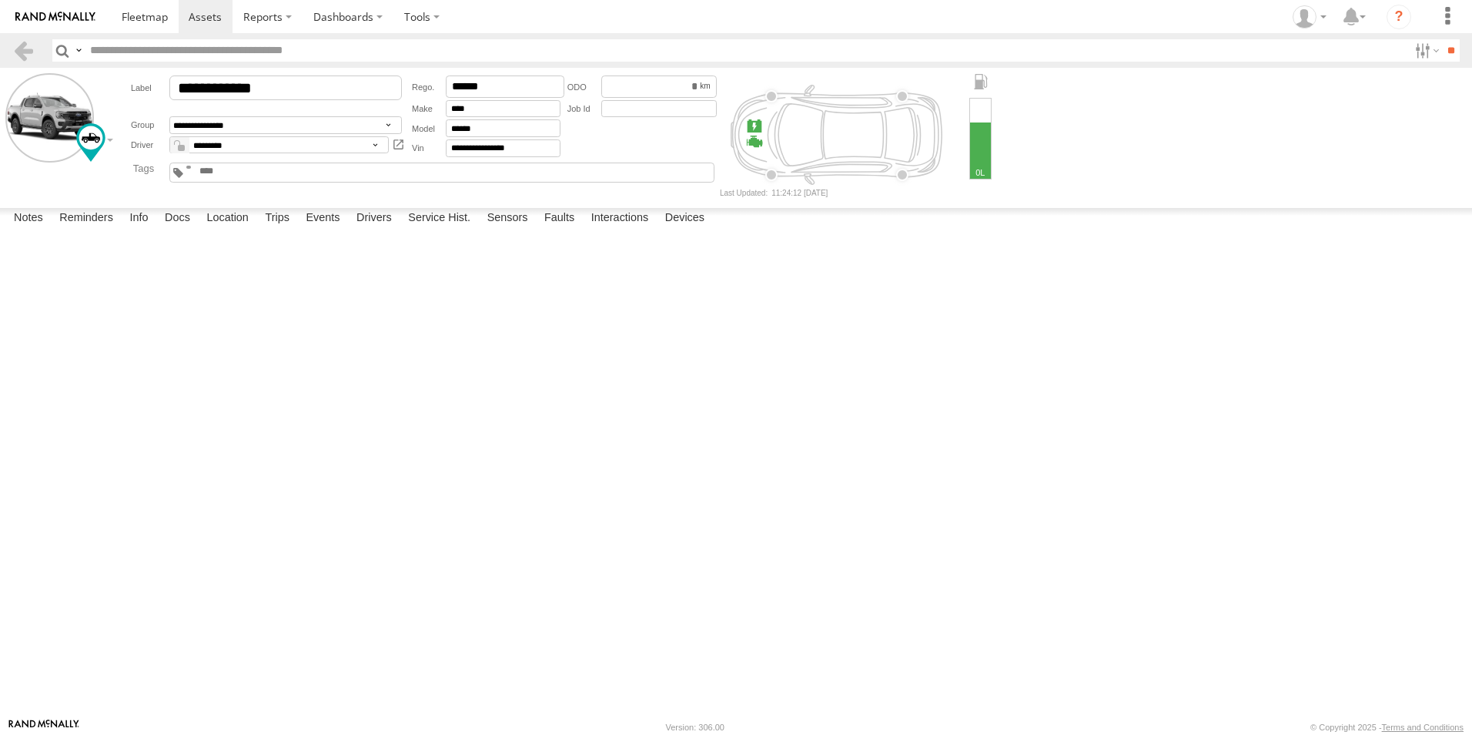
scroll to position [1304, 0]
click at [0, 0] on link at bounding box center [0, 0] width 0 height 0
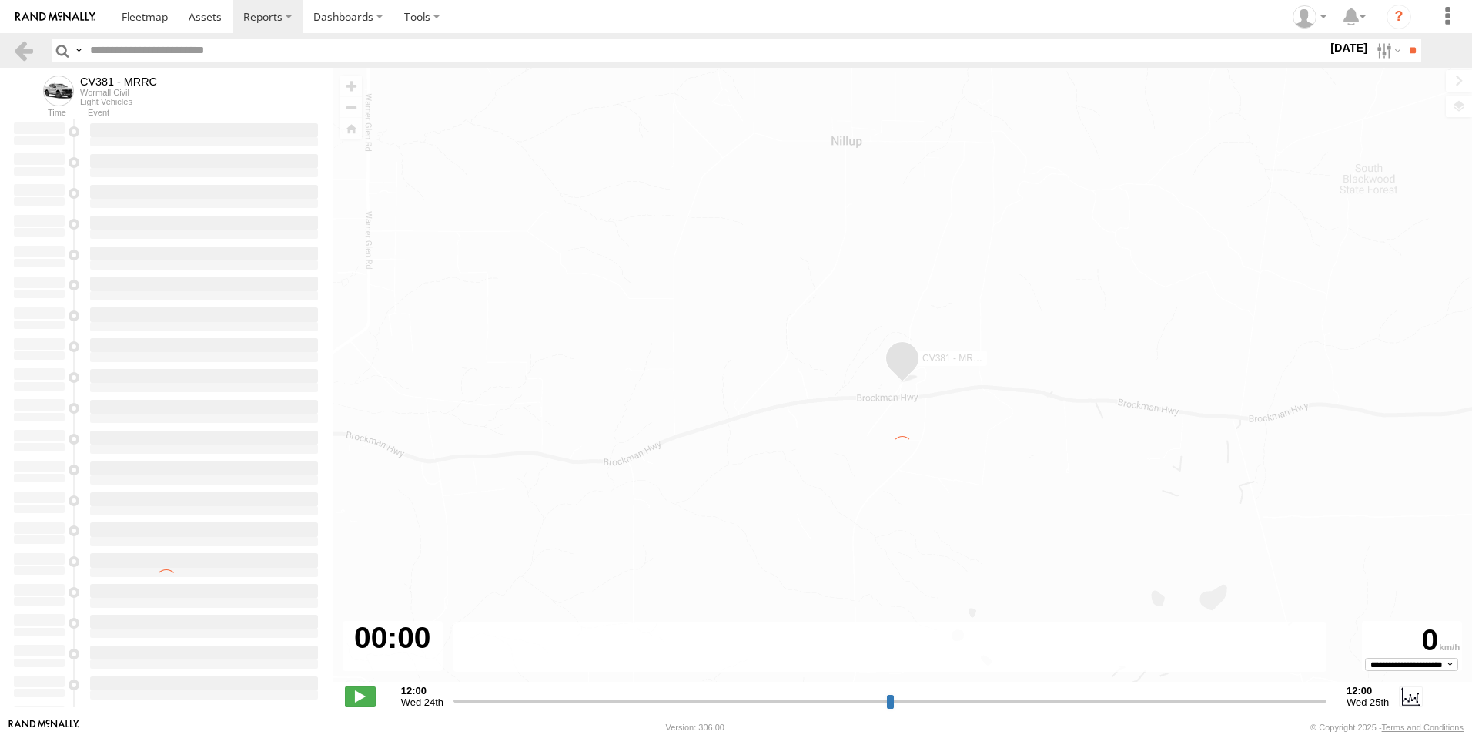
type input "**********"
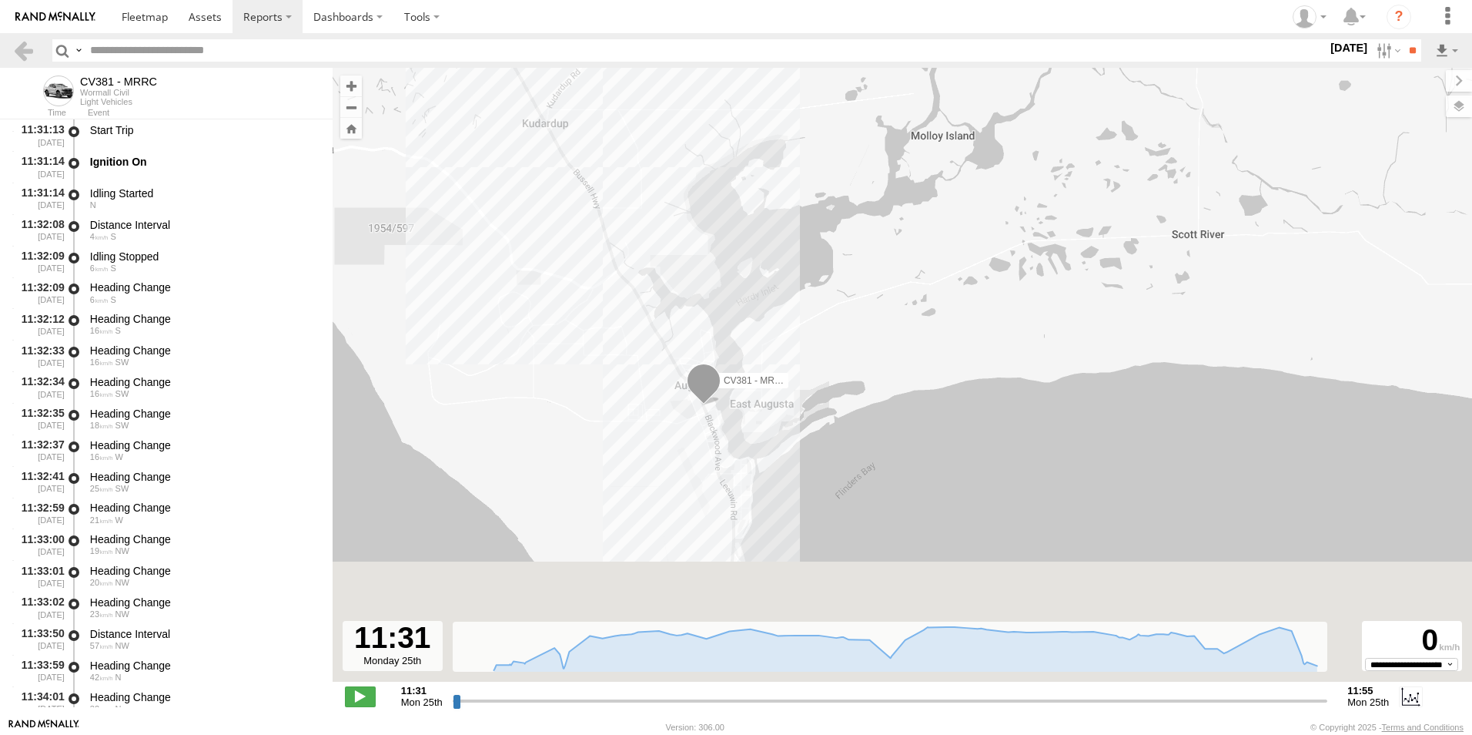
drag, startPoint x: 748, startPoint y: 501, endPoint x: 668, endPoint y: 169, distance: 342.0
click at [668, 169] on div "CV381 - MRRC 11:55 Mon" at bounding box center [903, 383] width 1140 height 630
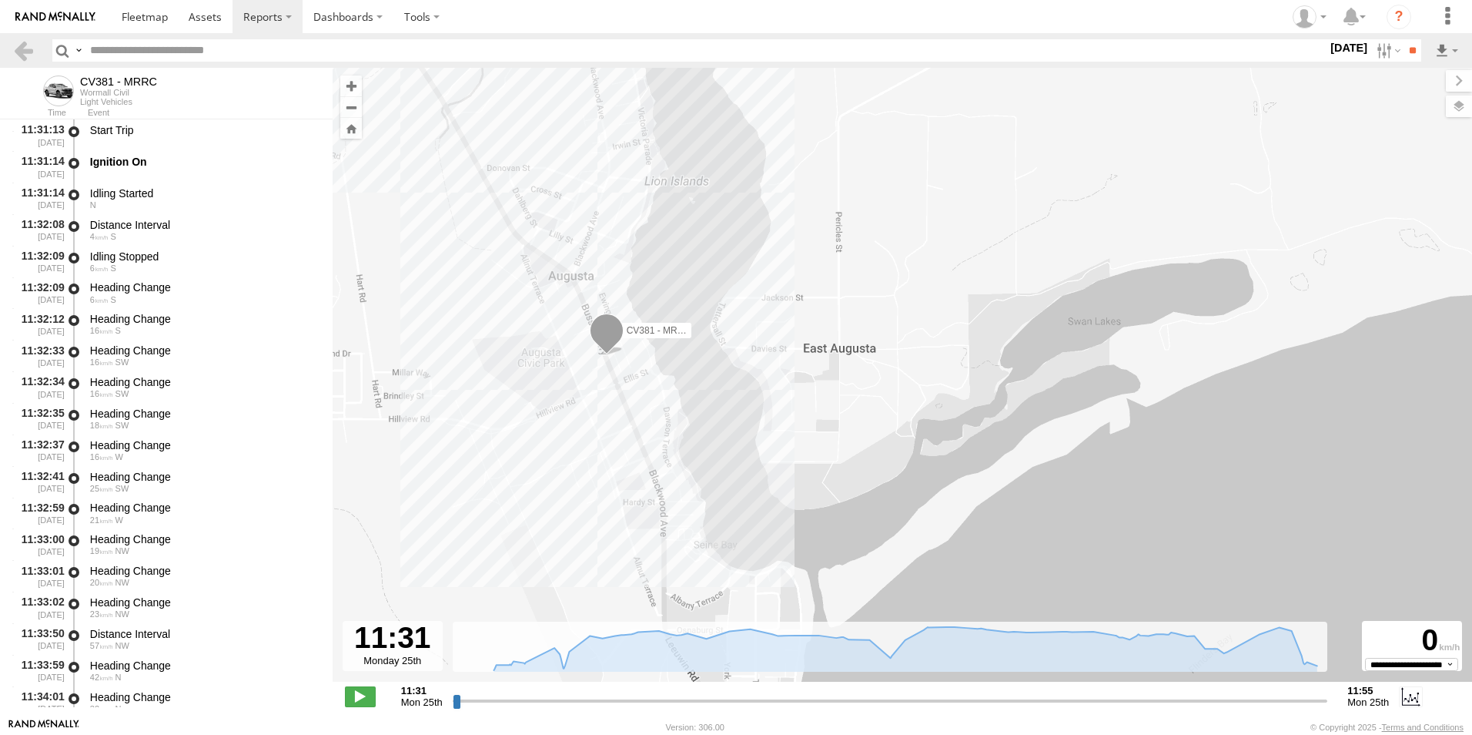
click at [725, 396] on div "CV381 - MRRC 11:55 Mon" at bounding box center [903, 383] width 1140 height 630
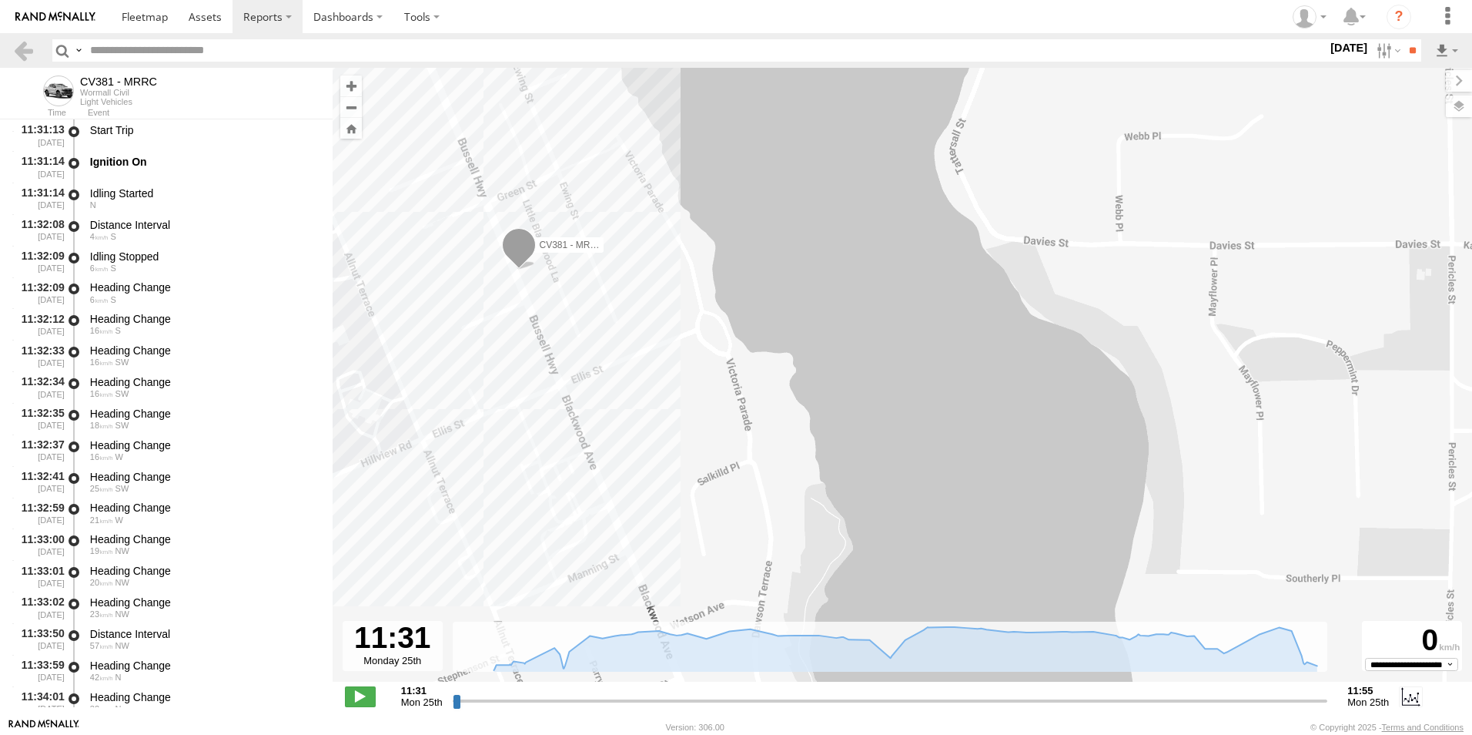
drag, startPoint x: 654, startPoint y: 377, endPoint x: 745, endPoint y: 383, distance: 91.9
click at [745, 383] on div "CV381 - MRRC 11:55 Mon" at bounding box center [903, 383] width 1140 height 630
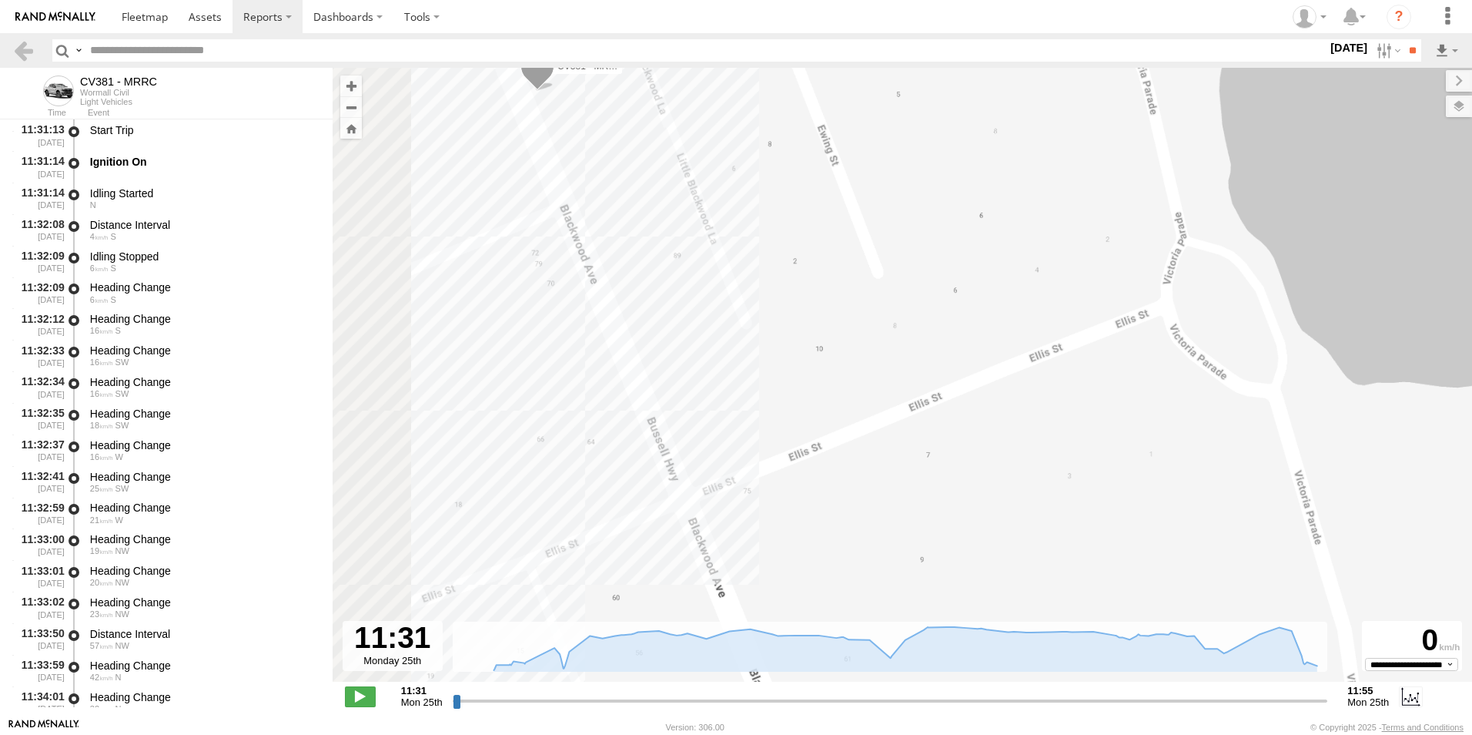
drag, startPoint x: 671, startPoint y: 313, endPoint x: 762, endPoint y: 325, distance: 91.7
click at [800, 354] on div "CV381 - MRRC 11:55 Mon" at bounding box center [903, 383] width 1140 height 630
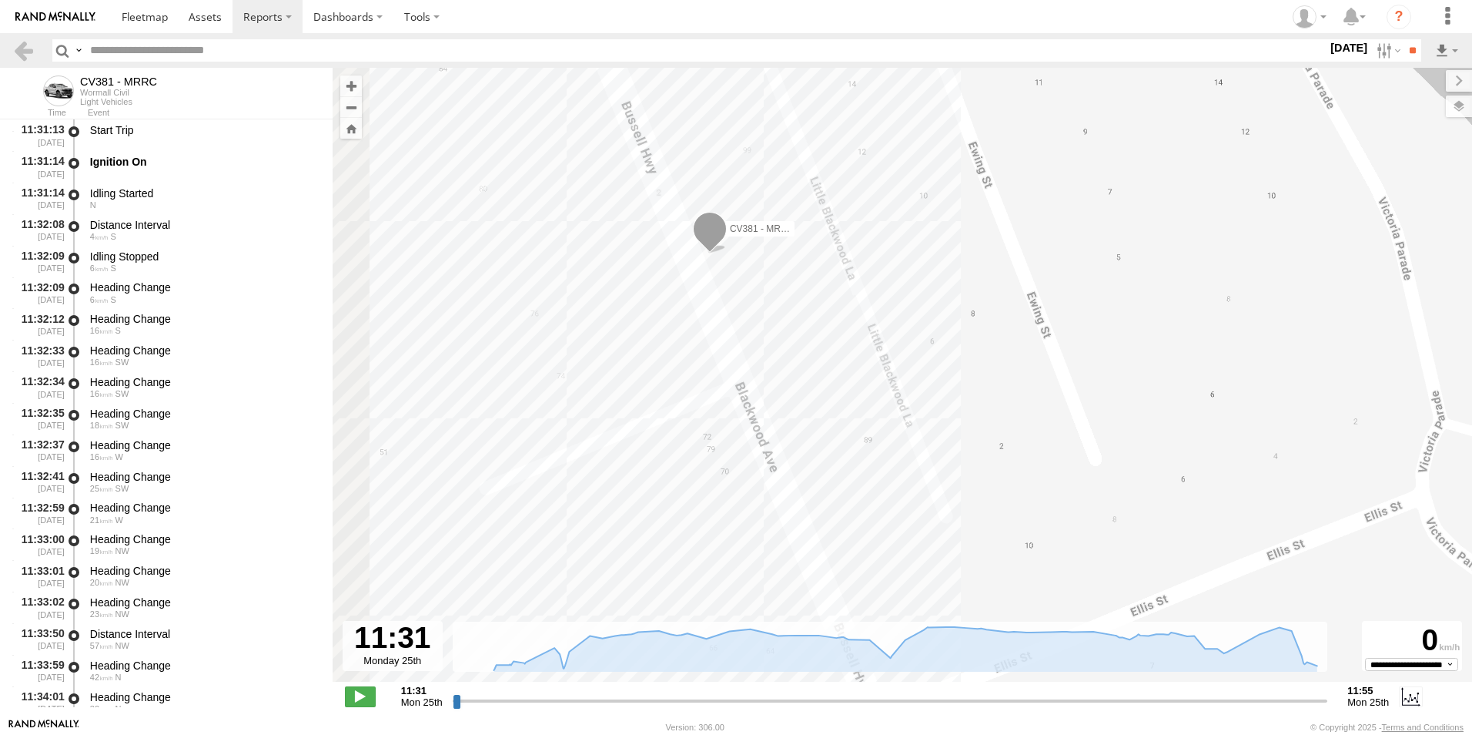
drag, startPoint x: 713, startPoint y: 235, endPoint x: 929, endPoint y: 447, distance: 303.3
click at [929, 447] on div "CV381 - MRRC 11:55 Mon" at bounding box center [903, 383] width 1140 height 630
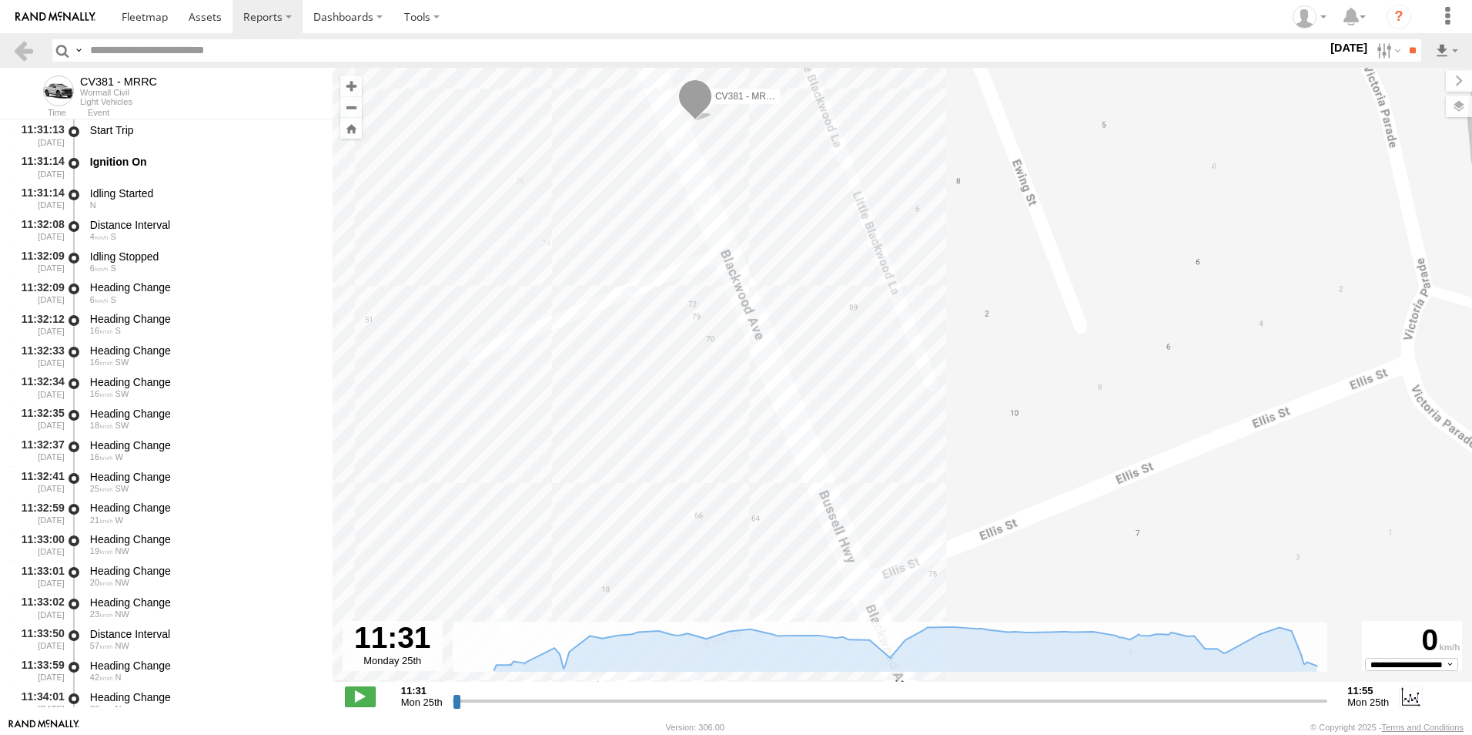
drag, startPoint x: 902, startPoint y: 386, endPoint x: 859, endPoint y: 162, distance: 228.2
click at [859, 162] on div "CV381 - MRRC 11:55 Mon" at bounding box center [903, 383] width 1140 height 630
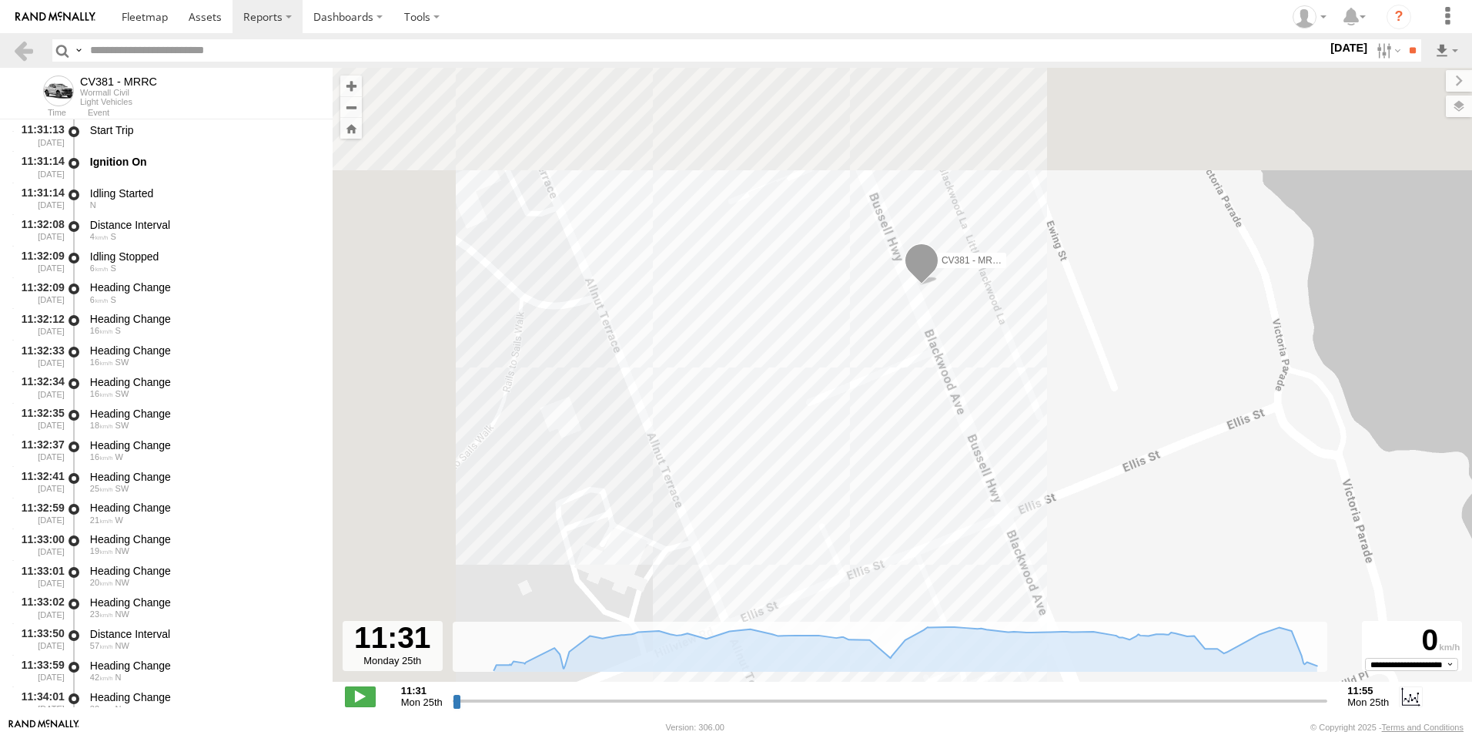
drag, startPoint x: 733, startPoint y: 444, endPoint x: 733, endPoint y: 328, distance: 115.5
click at [758, 478] on div "CV381 - MRRC 11:55 Mon" at bounding box center [903, 383] width 1140 height 630
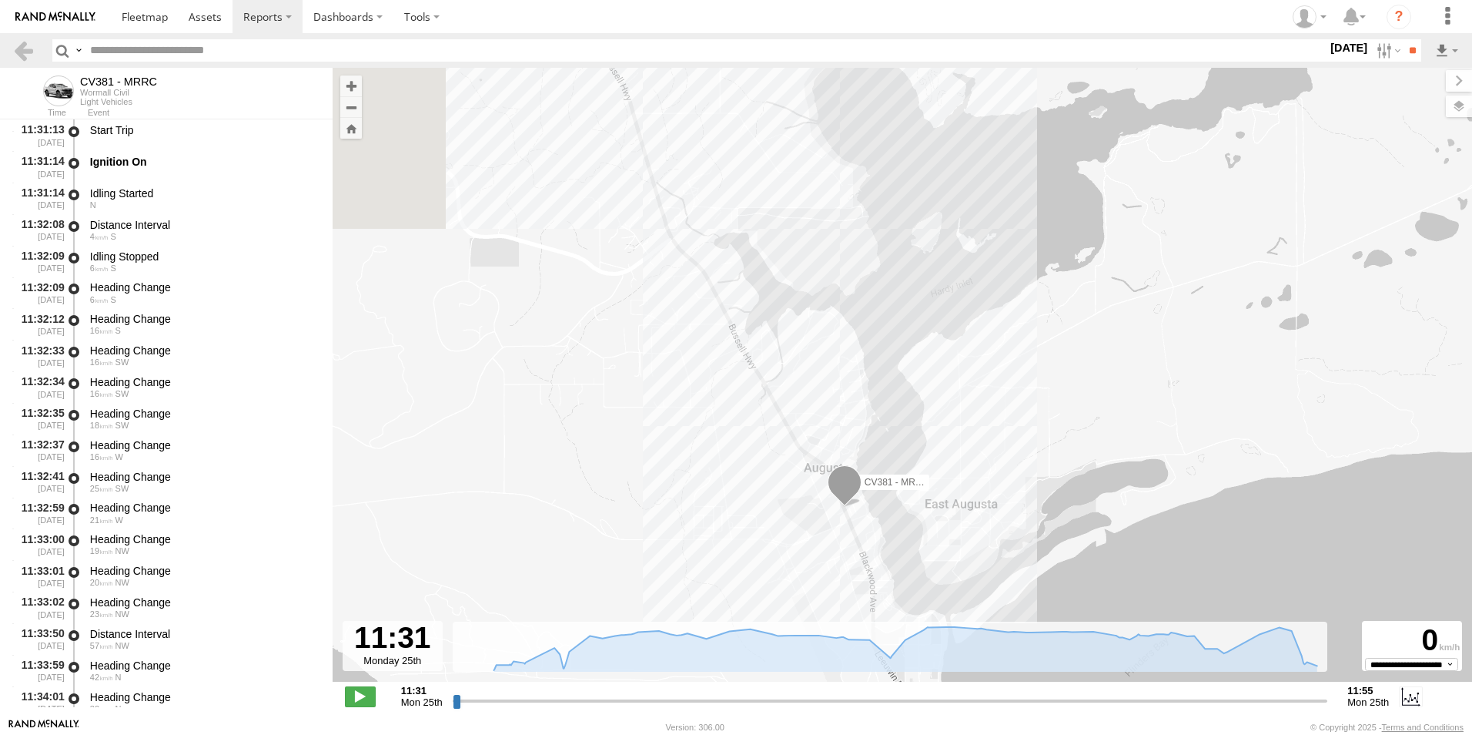
drag, startPoint x: 749, startPoint y: 281, endPoint x: 818, endPoint y: 503, distance: 232.1
click at [819, 515] on div "CV381 - MRRC 11:55 Mon" at bounding box center [903, 383] width 1140 height 630
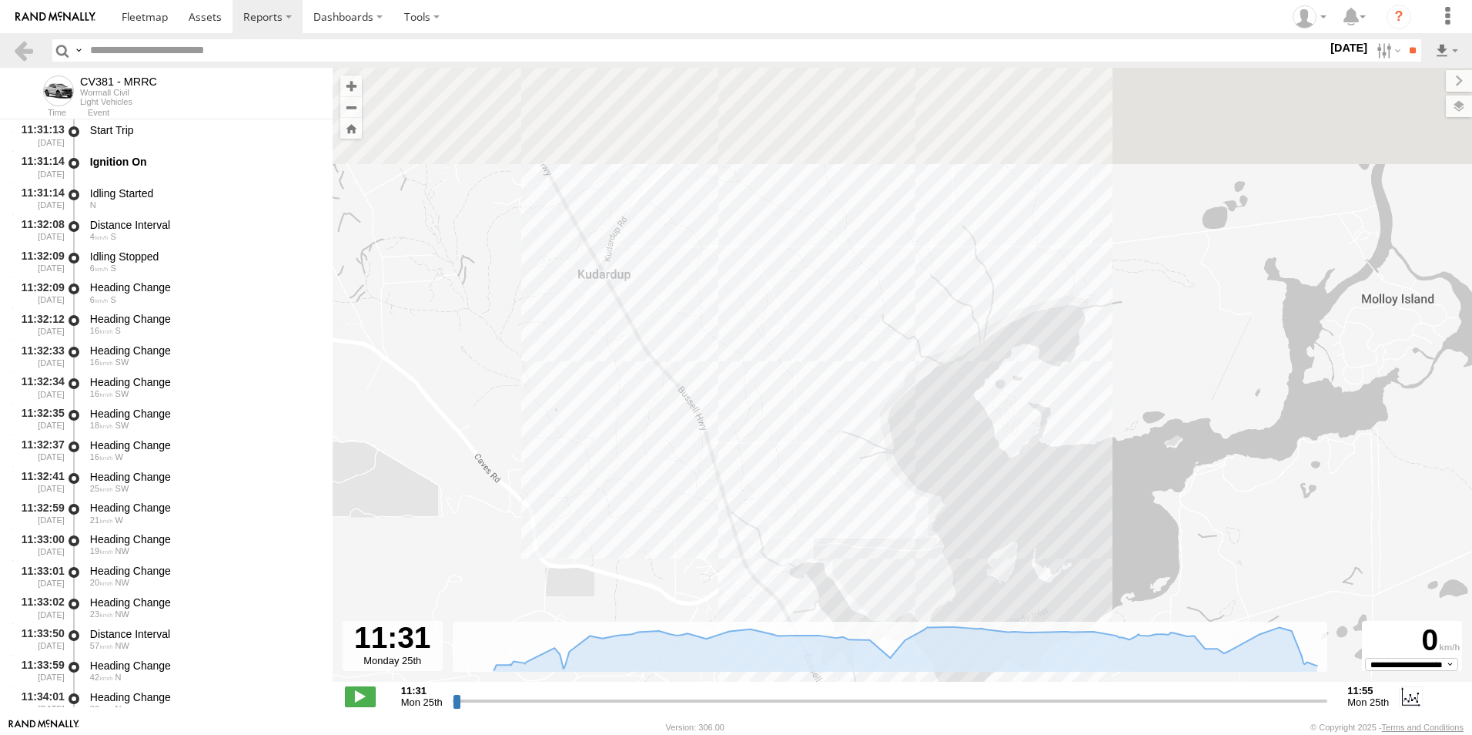
click at [836, 536] on div "CV381 - MRRC 11:55 Mon" at bounding box center [903, 383] width 1140 height 630
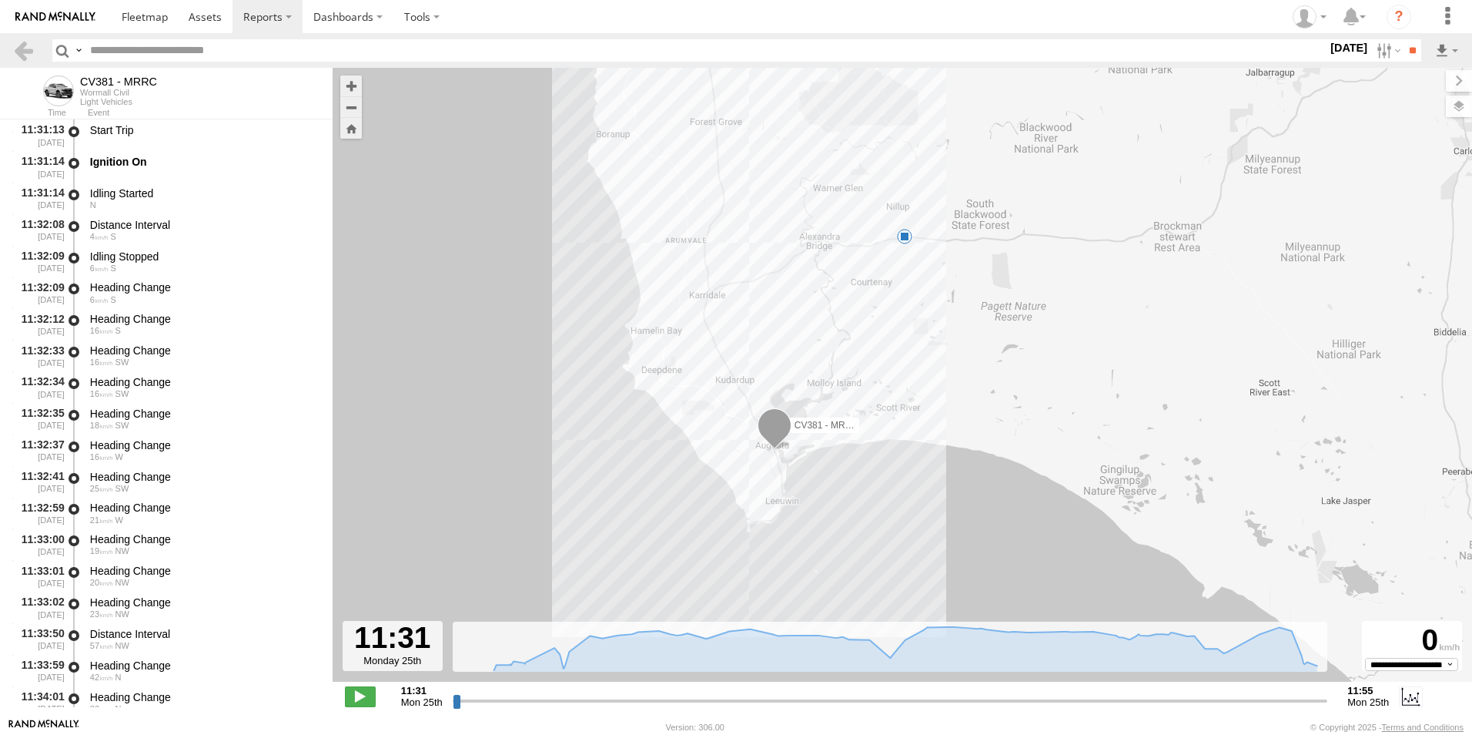
drag, startPoint x: 775, startPoint y: 243, endPoint x: 748, endPoint y: 371, distance: 131.2
click at [733, 371] on div "CV381 - MRRC 11:55 Mon" at bounding box center [903, 383] width 1140 height 630
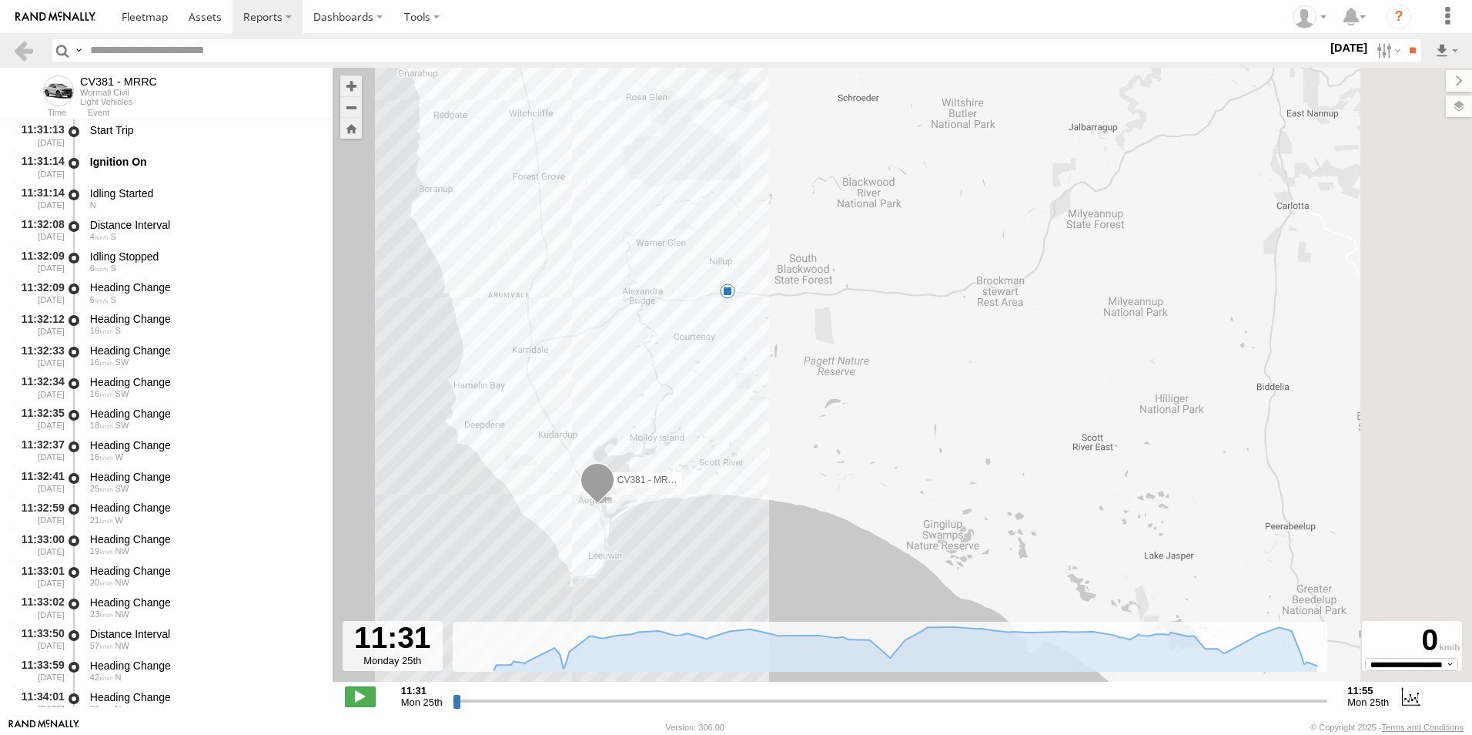
drag, startPoint x: 778, startPoint y: 357, endPoint x: 734, endPoint y: 353, distance: 44.8
click at [734, 353] on div "CV381 - MRRC 11:55 Mon" at bounding box center [903, 383] width 1140 height 630
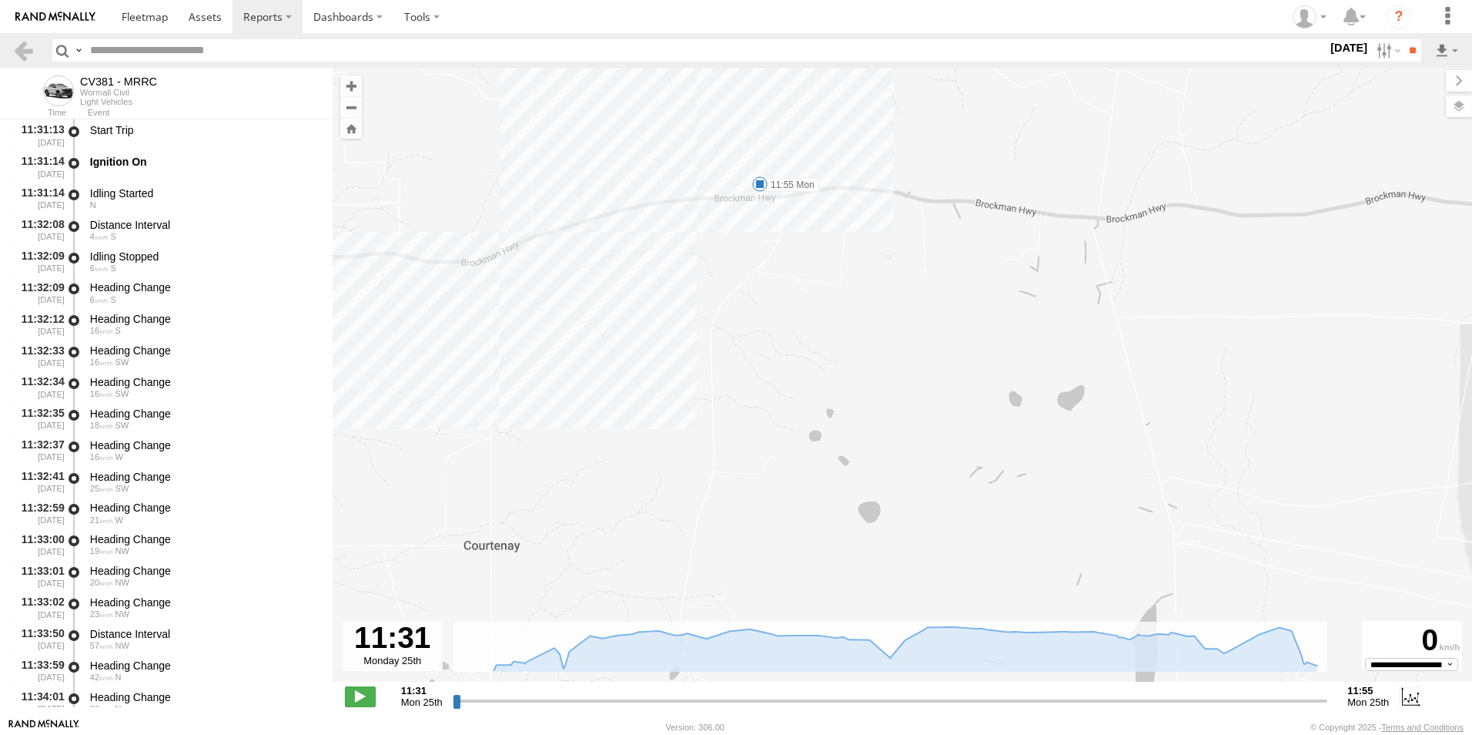
drag, startPoint x: 647, startPoint y: 290, endPoint x: 724, endPoint y: 574, distance: 294.4
click at [724, 574] on div "CV381 - MRRC 11:55 Mon" at bounding box center [903, 383] width 1140 height 630
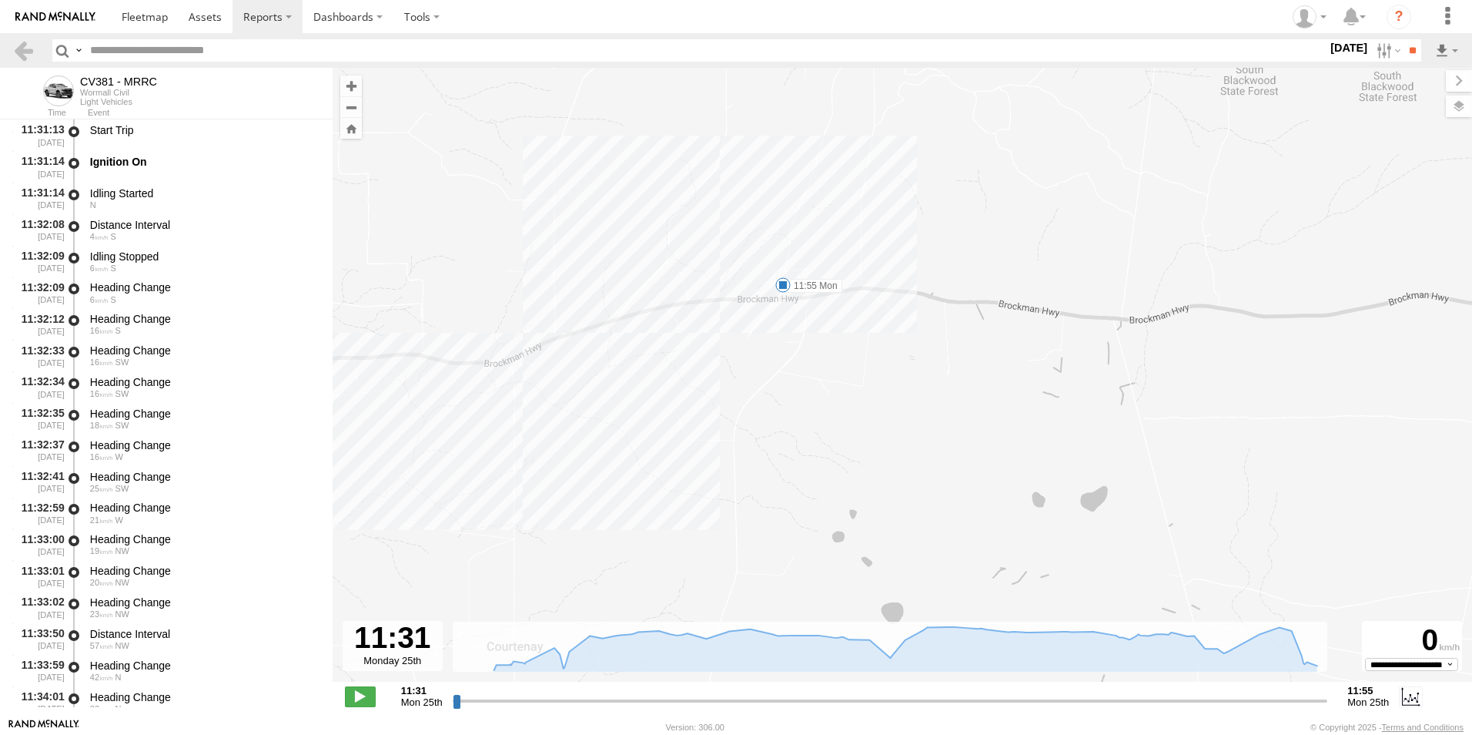
drag, startPoint x: 809, startPoint y: 443, endPoint x: 819, endPoint y: 487, distance: 44.9
click at [819, 487] on div "CV381 - MRRC 11:55 Mon" at bounding box center [903, 383] width 1140 height 630
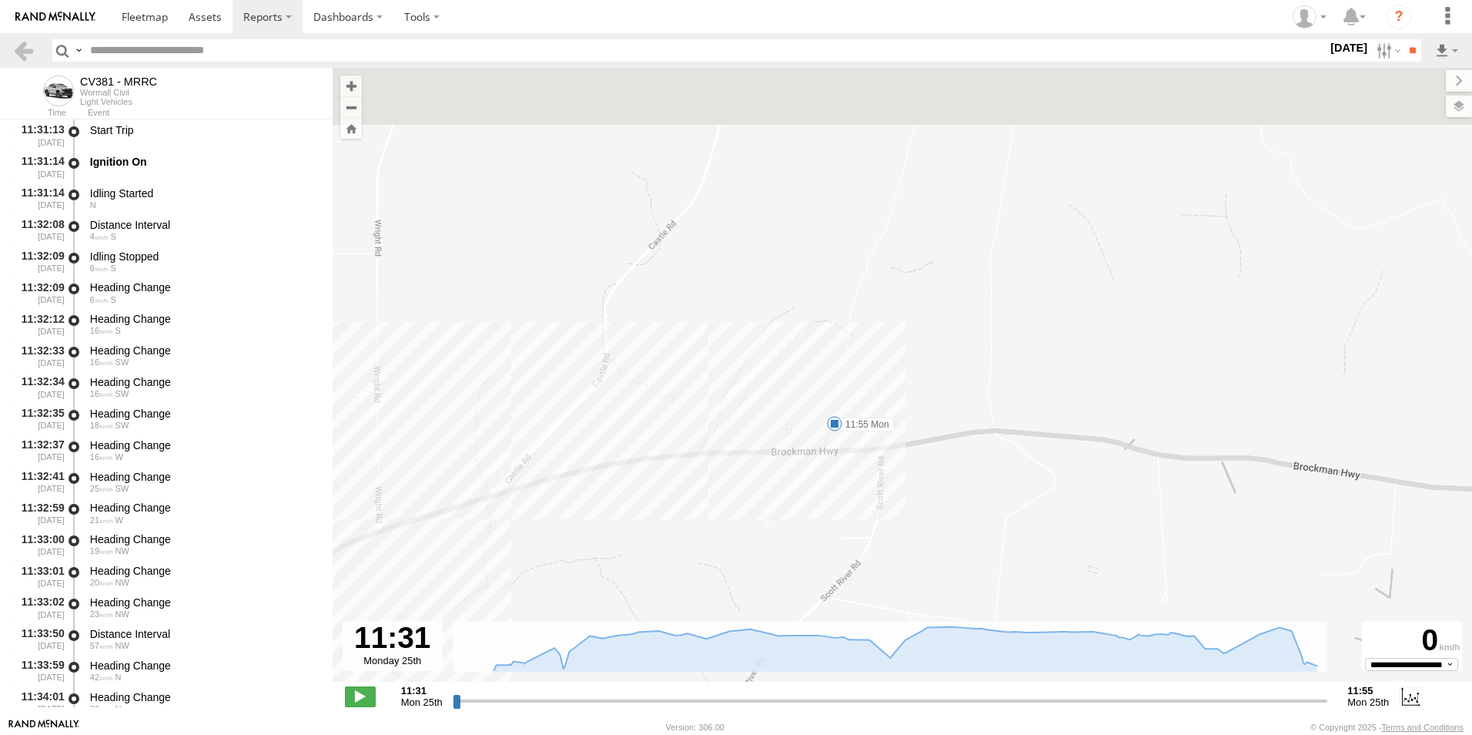
drag, startPoint x: 763, startPoint y: 385, endPoint x: 792, endPoint y: 536, distance: 153.7
click at [782, 552] on div "CV381 - MRRC 11:55 Mon" at bounding box center [903, 383] width 1140 height 630
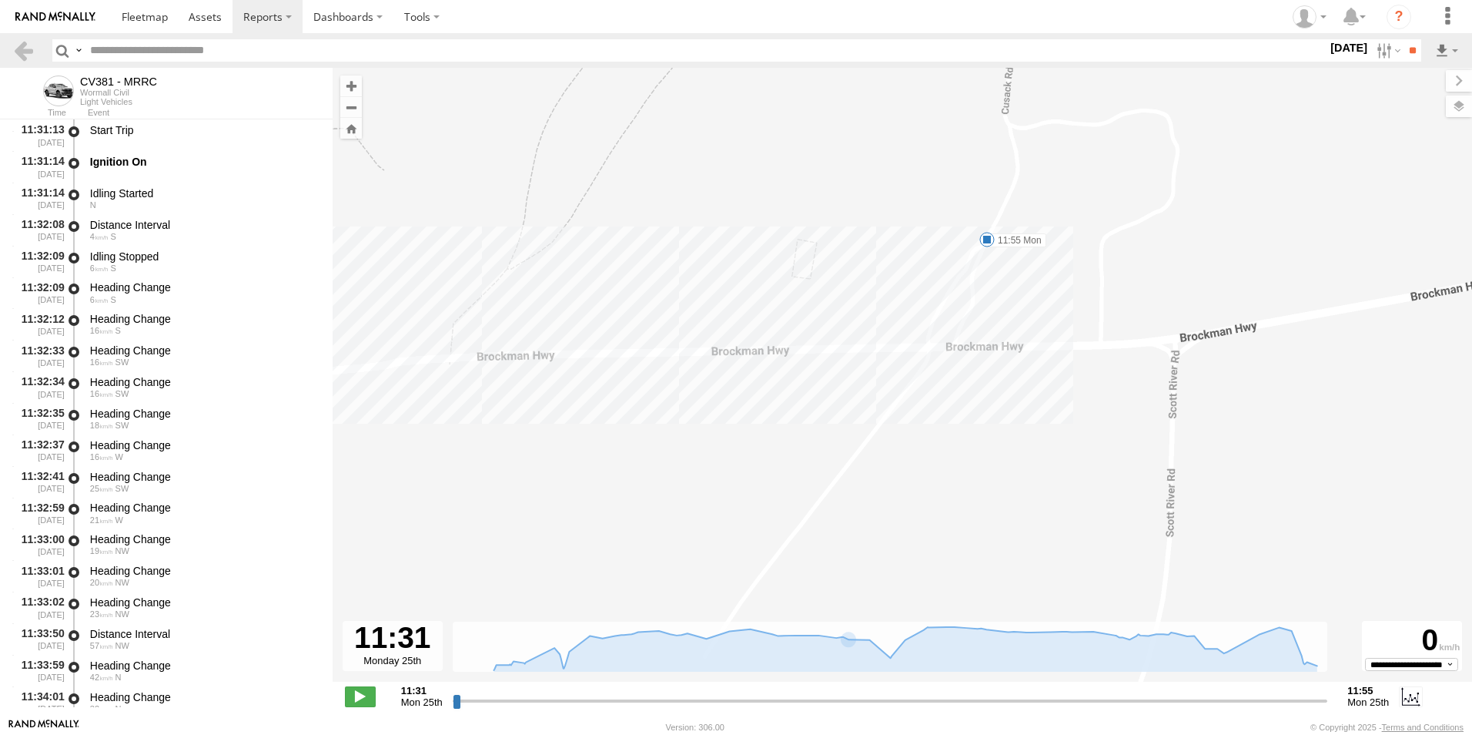
drag, startPoint x: 873, startPoint y: 414, endPoint x: 875, endPoint y: 518, distance: 104.0
click at [875, 518] on div "CV381 - MRRC 11:55 Mon" at bounding box center [903, 383] width 1140 height 630
drag, startPoint x: 1009, startPoint y: 342, endPoint x: 964, endPoint y: 423, distance: 92.4
click at [966, 425] on div "CV381 - MRRC 11:55 Mon" at bounding box center [903, 383] width 1140 height 630
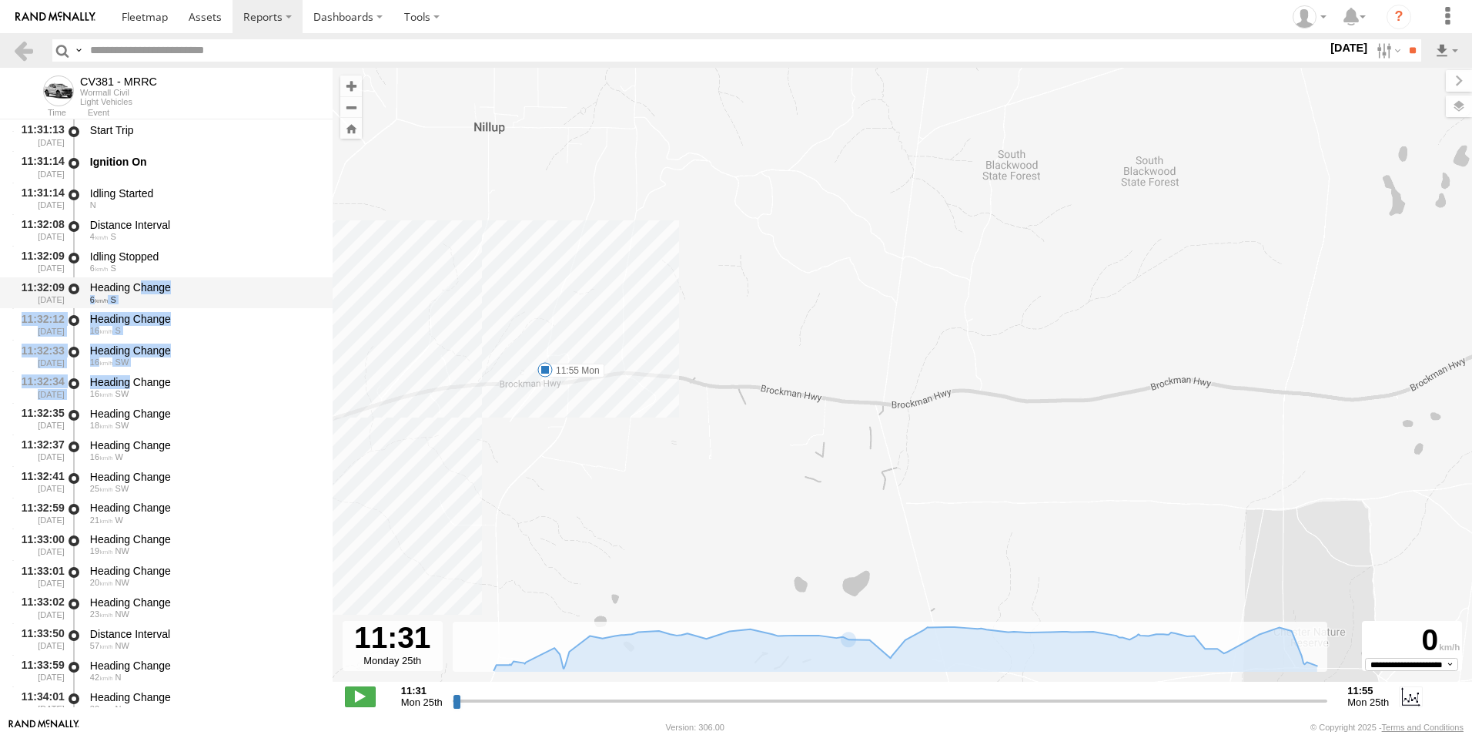
drag, startPoint x: 128, startPoint y: 384, endPoint x: 143, endPoint y: 280, distance: 105.8
drag, startPoint x: 143, startPoint y: 280, endPoint x: 206, endPoint y: 283, distance: 62.4
click at [206, 281] on div "Heading Change" at bounding box center [204, 287] width 228 height 14
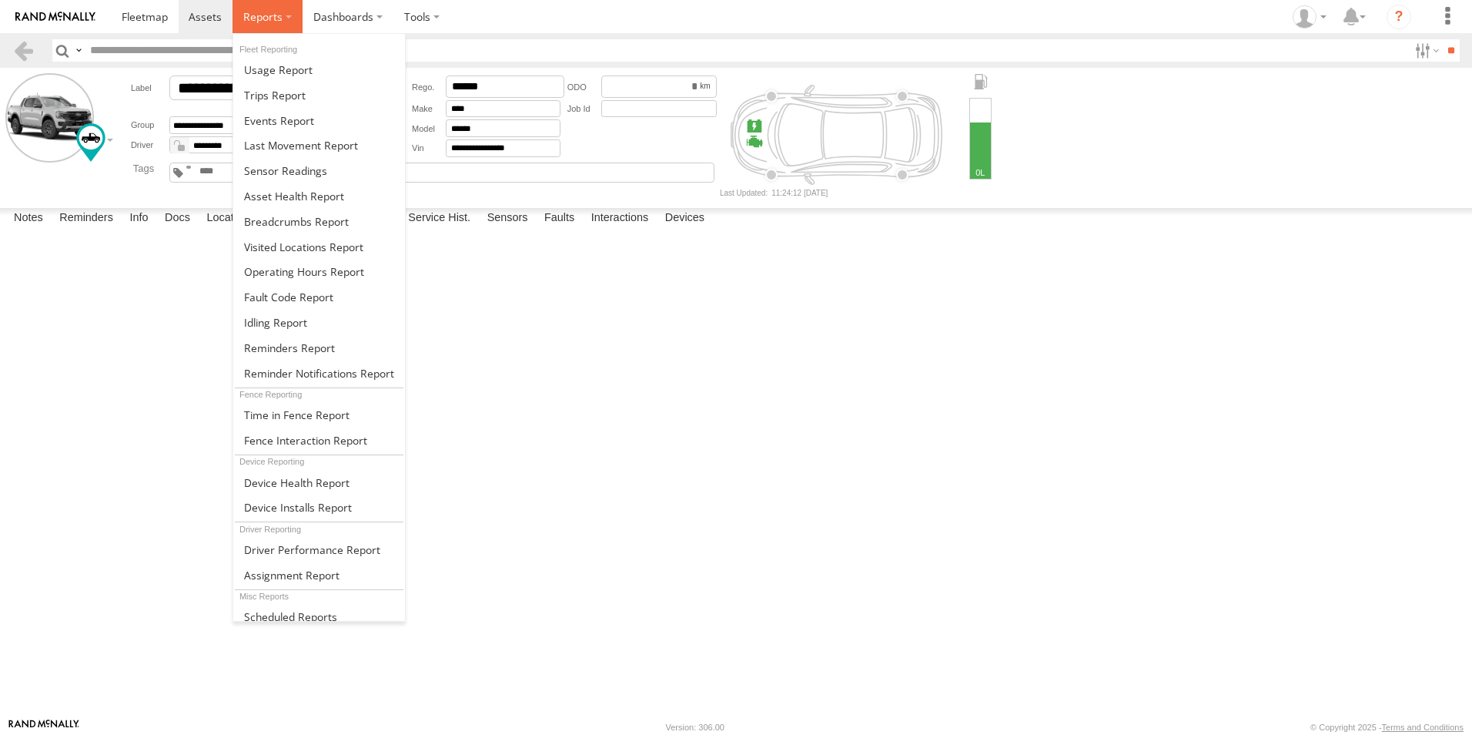
click at [266, 12] on span at bounding box center [262, 16] width 39 height 15
click at [269, 88] on span at bounding box center [275, 95] width 62 height 15
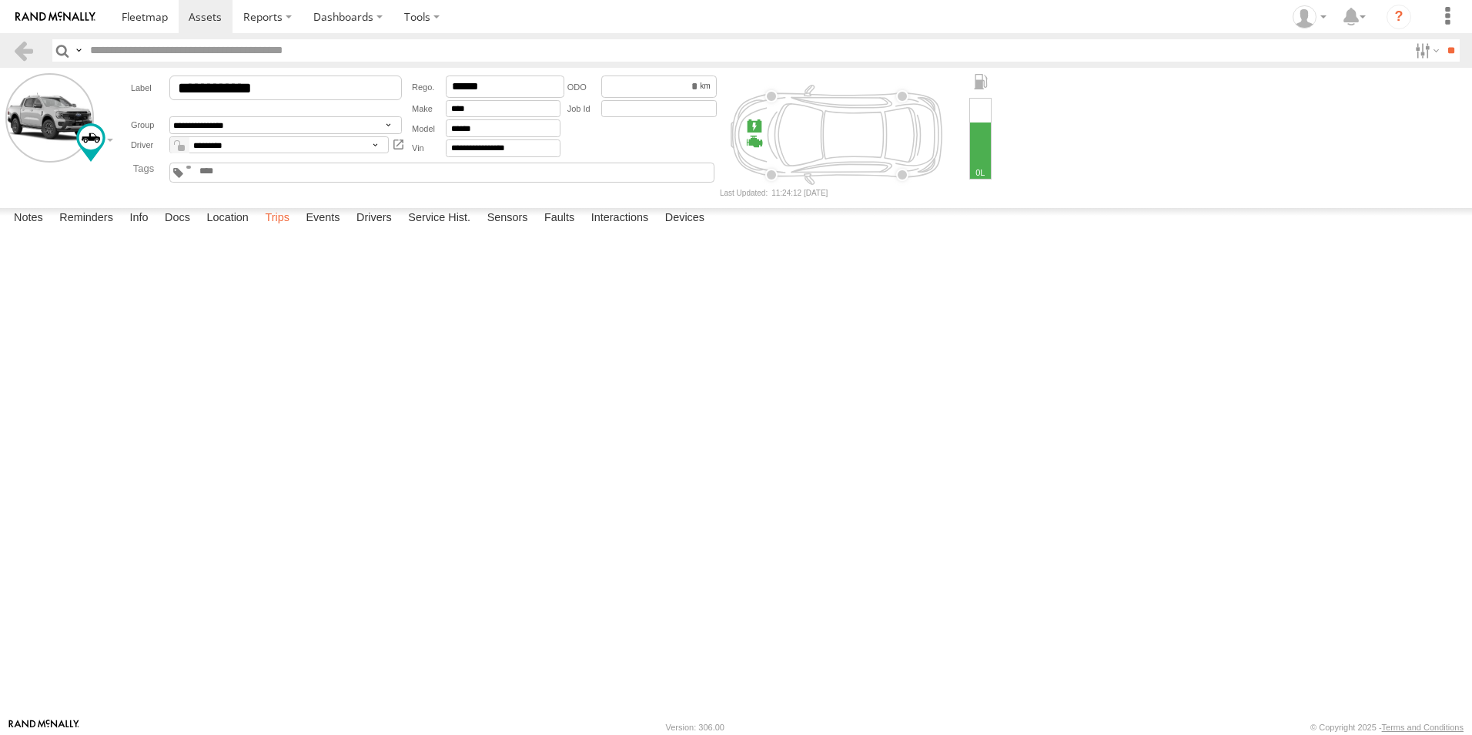
click at [283, 229] on label "Trips" at bounding box center [277, 219] width 40 height 22
click at [0, 0] on div "Moondyne Rdge" at bounding box center [0, 0] width 0 height 0
drag, startPoint x: 734, startPoint y: 443, endPoint x: 638, endPoint y: 521, distance: 124.2
click at [0, 0] on div at bounding box center [0, 0] width 0 height 0
drag, startPoint x: 833, startPoint y: 405, endPoint x: 732, endPoint y: 502, distance: 140.0
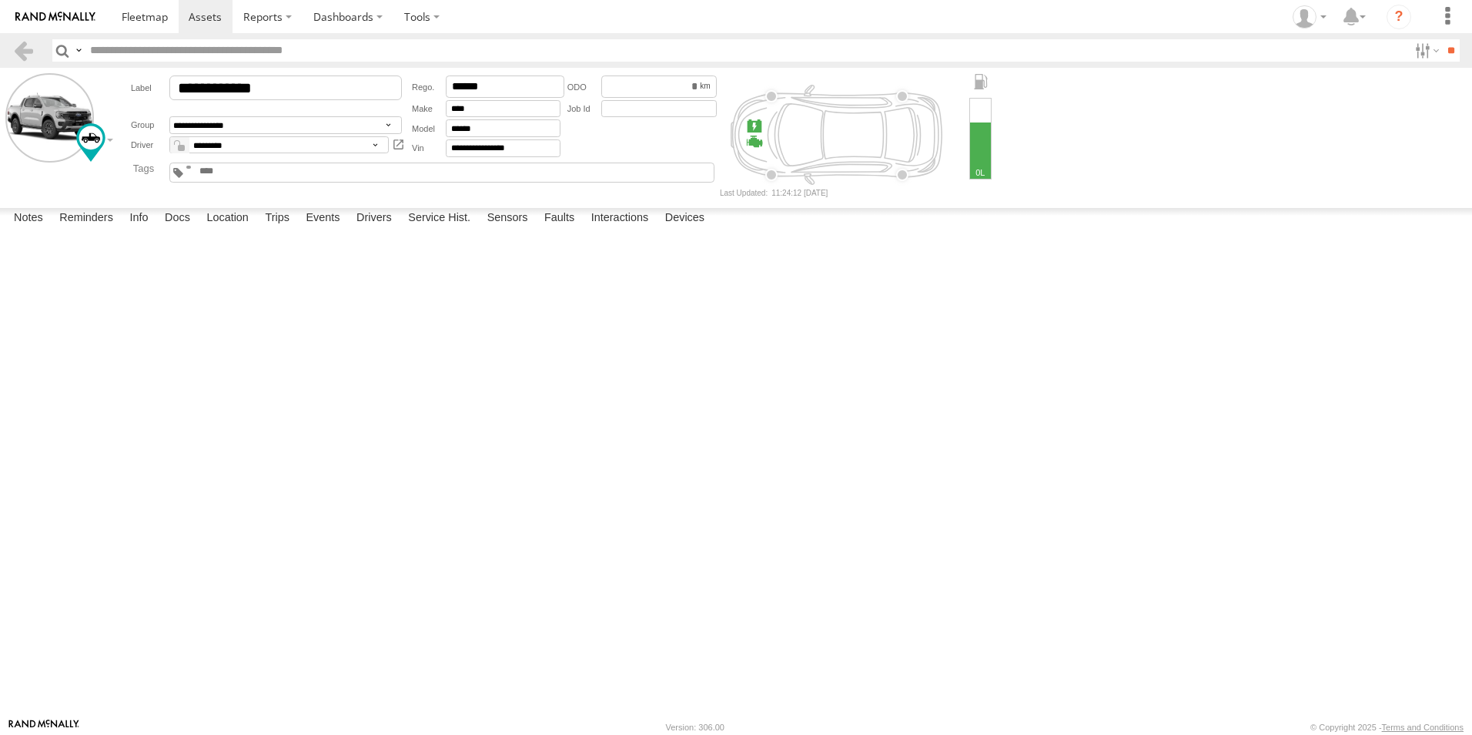
click at [0, 0] on div at bounding box center [0, 0] width 0 height 0
click at [0, 0] on label "×" at bounding box center [0, 0] width 0 height 0
click at [0, 0] on div "7 Acer Pl" at bounding box center [0, 0] width 0 height 0
click at [0, 0] on div at bounding box center [0, 0] width 0 height 0
drag, startPoint x: 1153, startPoint y: 483, endPoint x: 780, endPoint y: 496, distance: 372.9
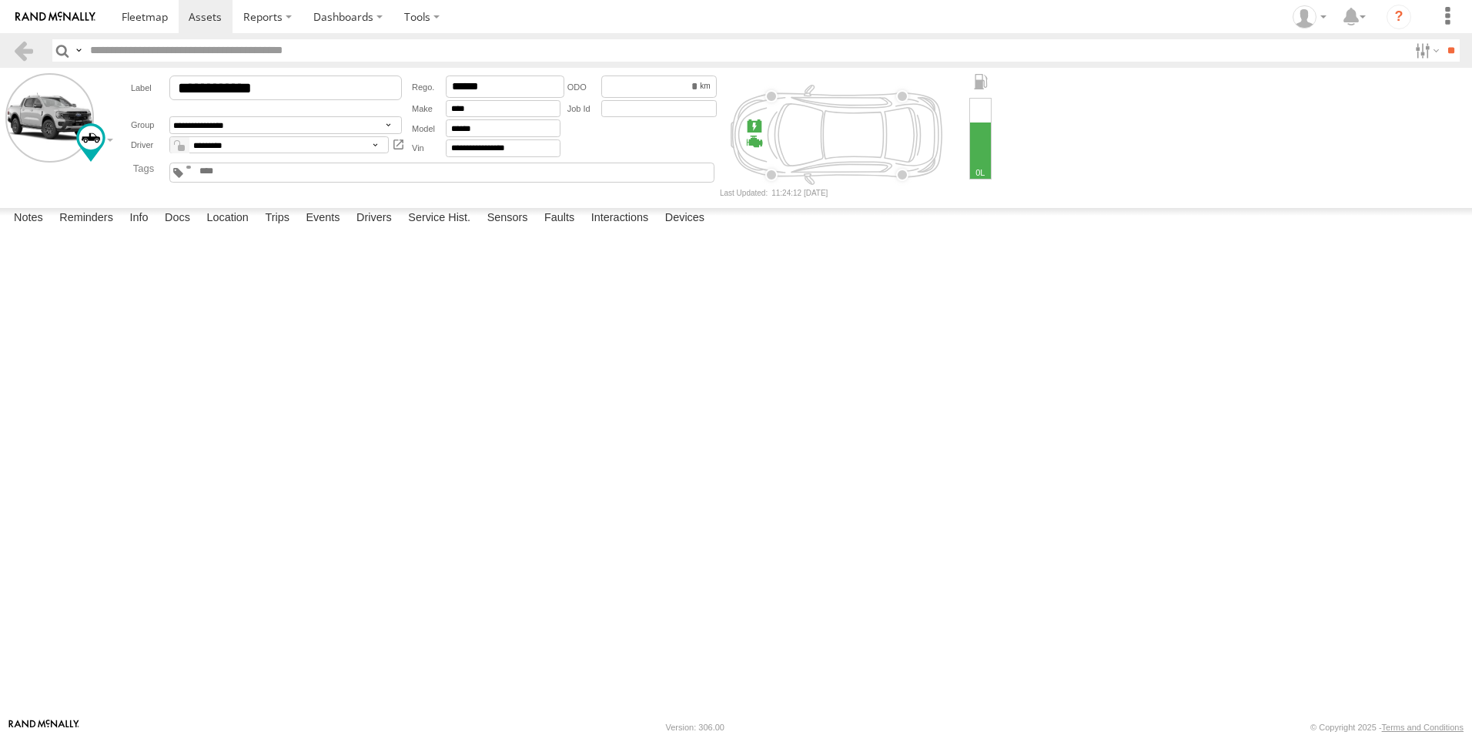
click at [0, 0] on div at bounding box center [0, 0] width 0 height 0
click at [0, 0] on div "Location Details" at bounding box center [0, 0] width 0 height 0
click at [0, 0] on label "×" at bounding box center [0, 0] width 0 height 0
click at [0, 0] on div "[STREET_ADDRESS]" at bounding box center [0, 0] width 0 height 0
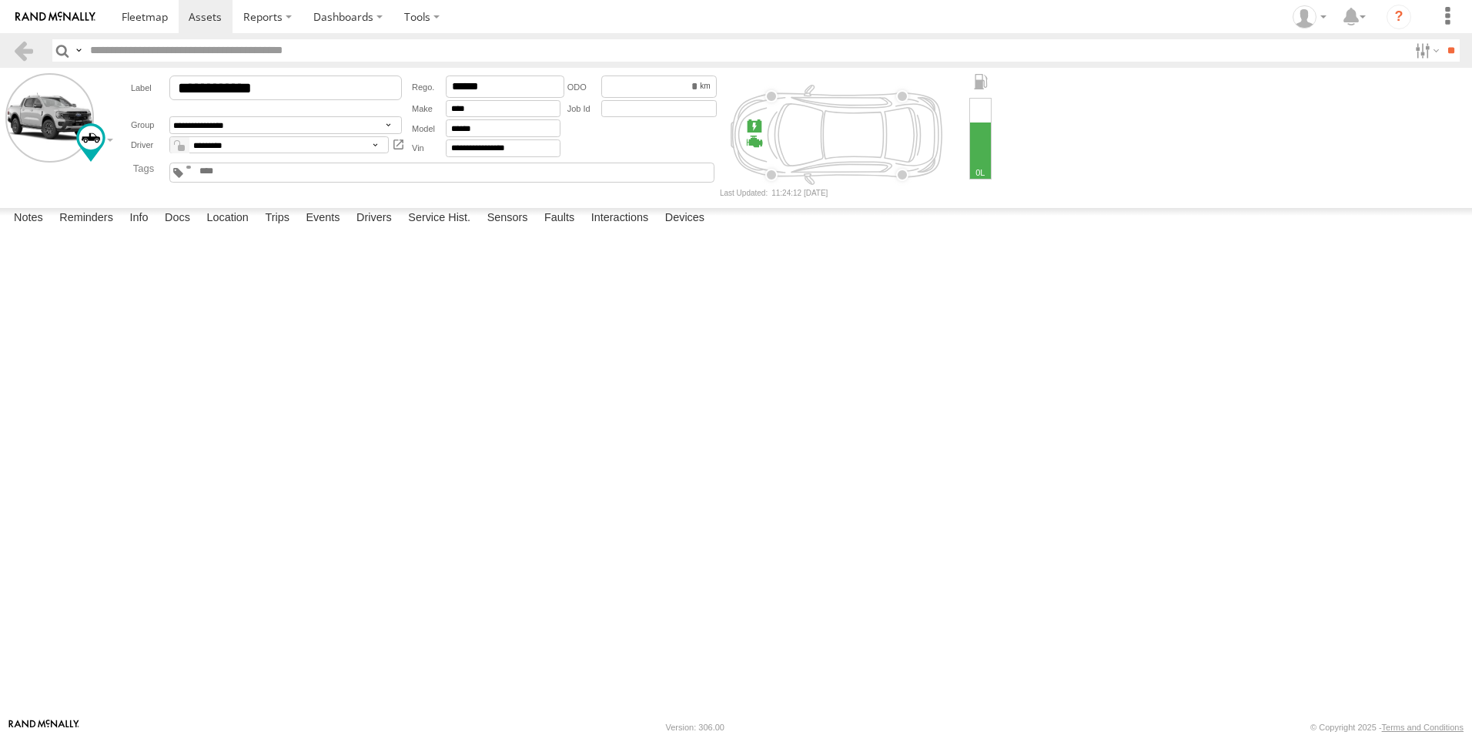
drag, startPoint x: 747, startPoint y: 448, endPoint x: 752, endPoint y: 478, distance: 30.5
click at [0, 0] on div at bounding box center [0, 0] width 0 height 0
drag, startPoint x: 743, startPoint y: 413, endPoint x: 750, endPoint y: 519, distance: 105.7
click at [0, 0] on div at bounding box center [0, 0] width 0 height 0
drag, startPoint x: 713, startPoint y: 427, endPoint x: 715, endPoint y: 460, distance: 33.1
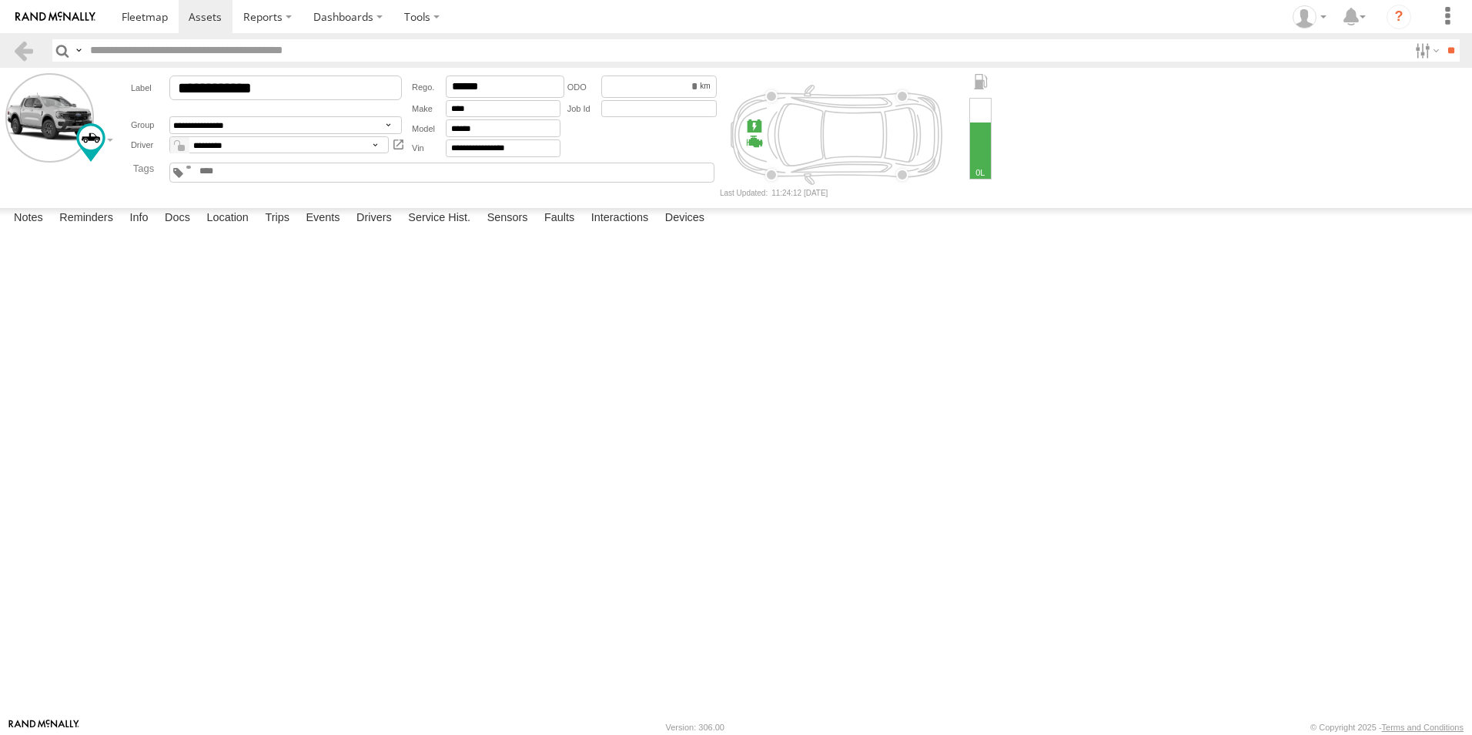
click at [0, 0] on div at bounding box center [0, 0] width 0 height 0
click at [0, 0] on label "×" at bounding box center [0, 0] width 0 height 0
click at [218, 229] on label "Location" at bounding box center [228, 219] width 58 height 22
drag, startPoint x: 758, startPoint y: 516, endPoint x: 753, endPoint y: 774, distance: 258.0
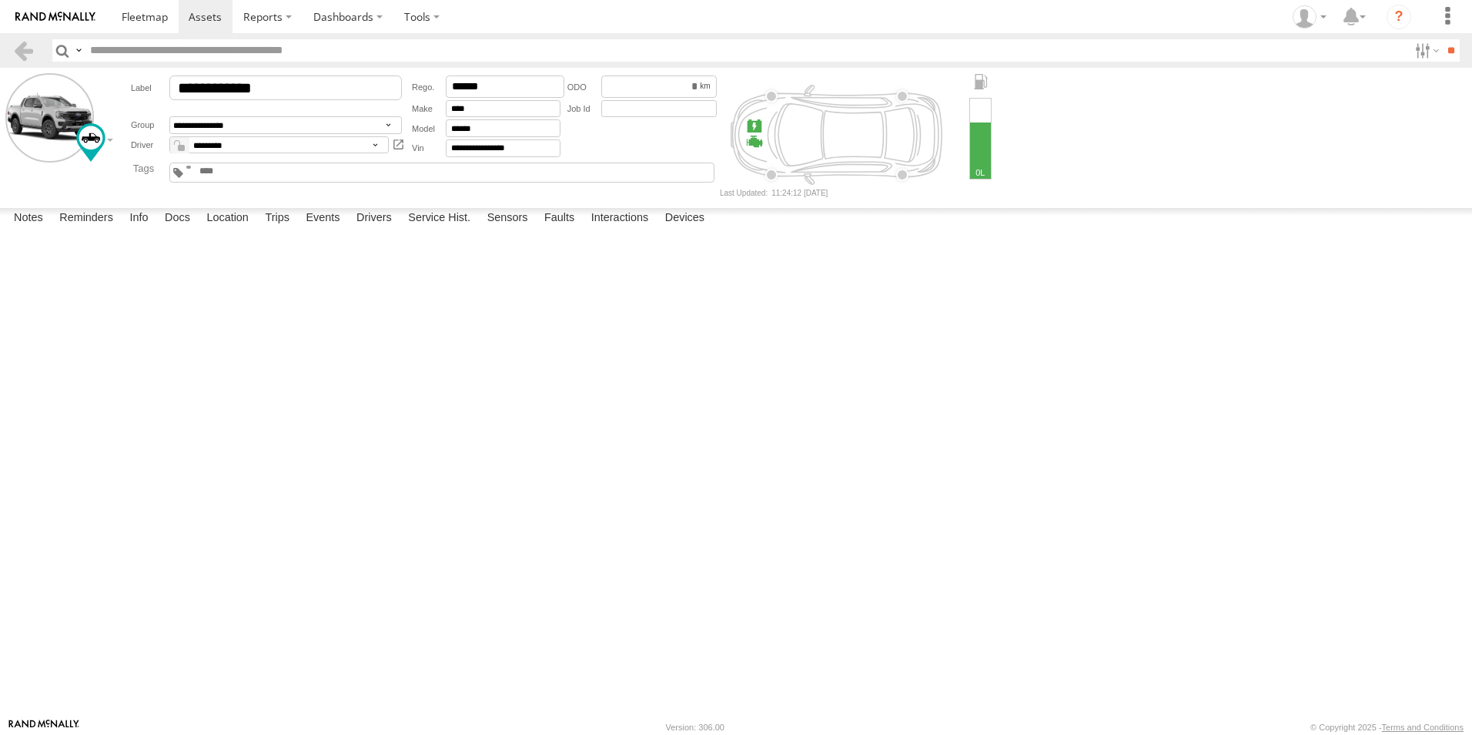
click at [753, 734] on html at bounding box center [736, 367] width 1472 height 735
drag, startPoint x: 738, startPoint y: 580, endPoint x: 722, endPoint y: 658, distance: 80.0
click at [0, 0] on div "CV381 - MRRC" at bounding box center [0, 0] width 0 height 0
drag, startPoint x: 718, startPoint y: 537, endPoint x: 723, endPoint y: 601, distance: 63.4
click at [0, 0] on div "CV381 - MRRC" at bounding box center [0, 0] width 0 height 0
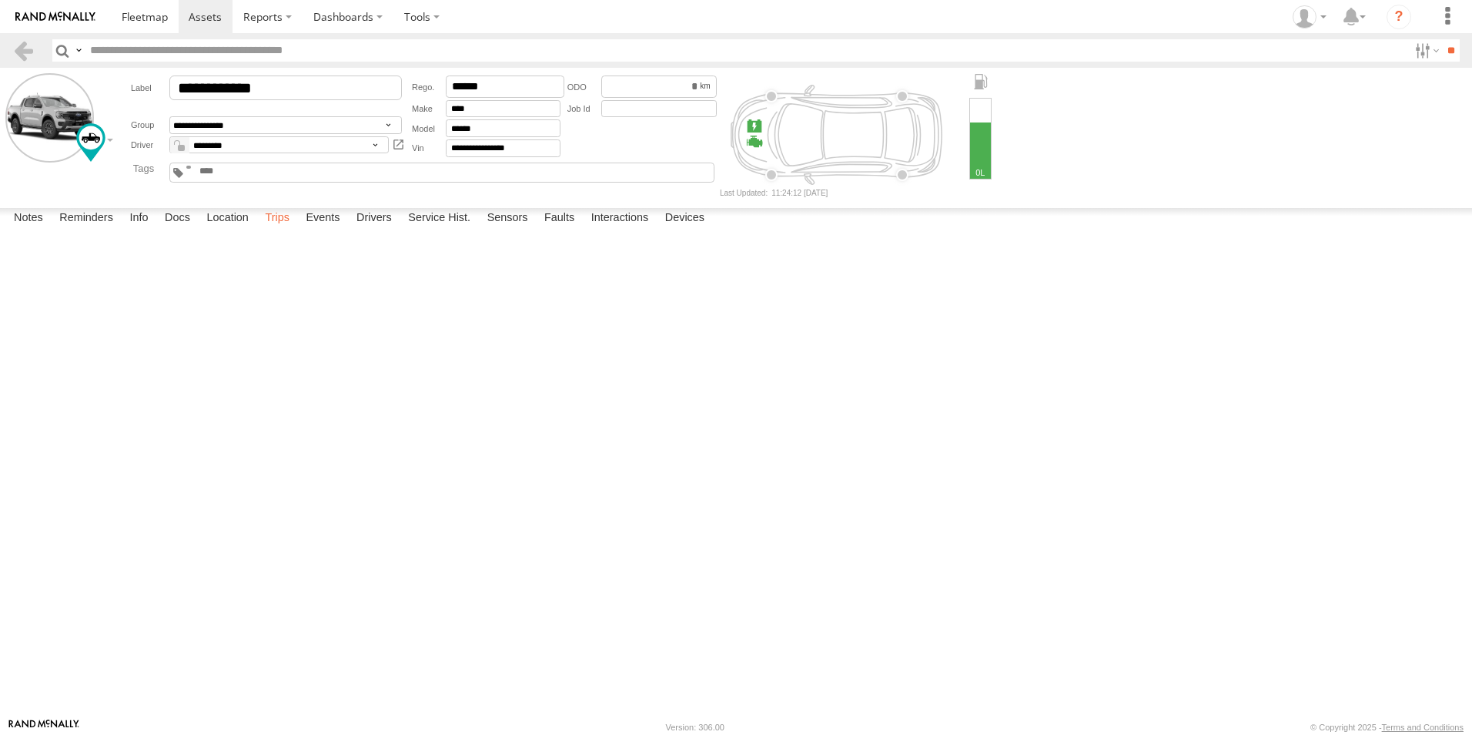
click at [280, 229] on label "Trips" at bounding box center [277, 219] width 40 height 22
